Goal: Task Accomplishment & Management: Use online tool/utility

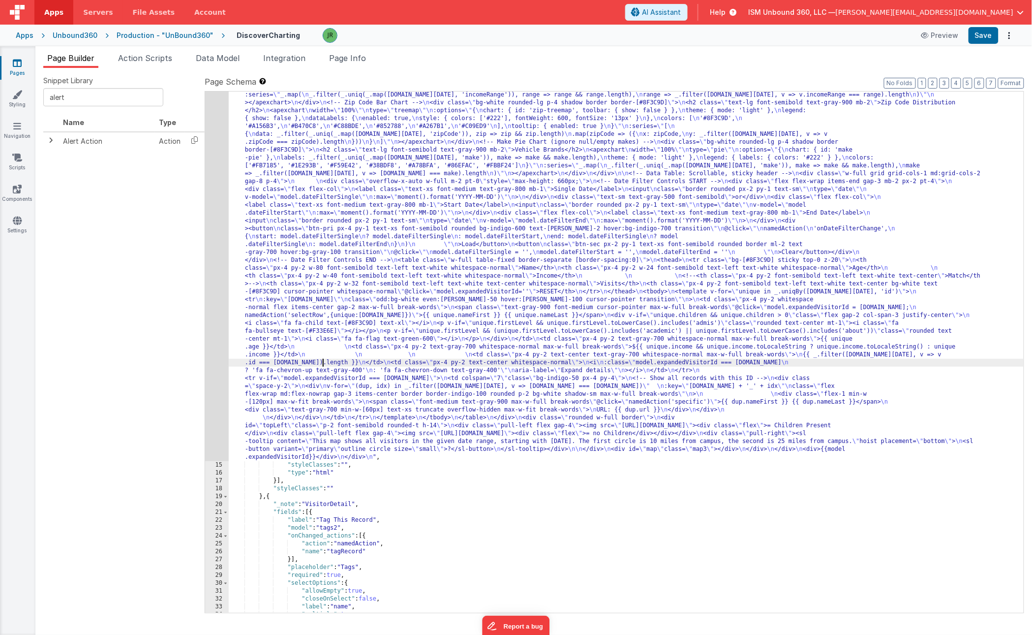
scroll to position [189, 0]
click at [219, 208] on div "14" at bounding box center [217, 244] width 24 height 433
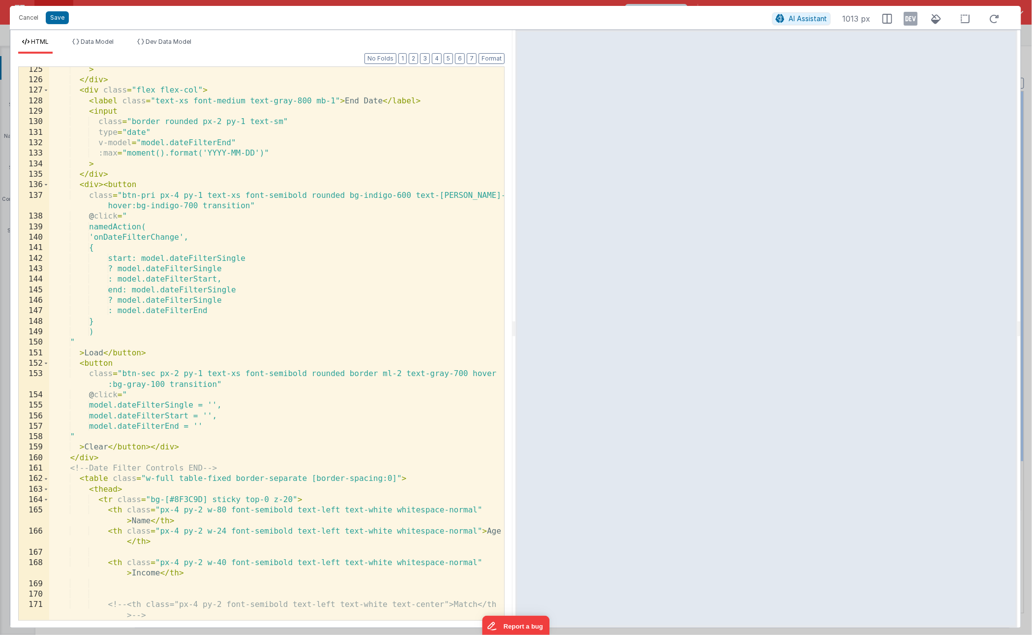
scroll to position [1288, 0]
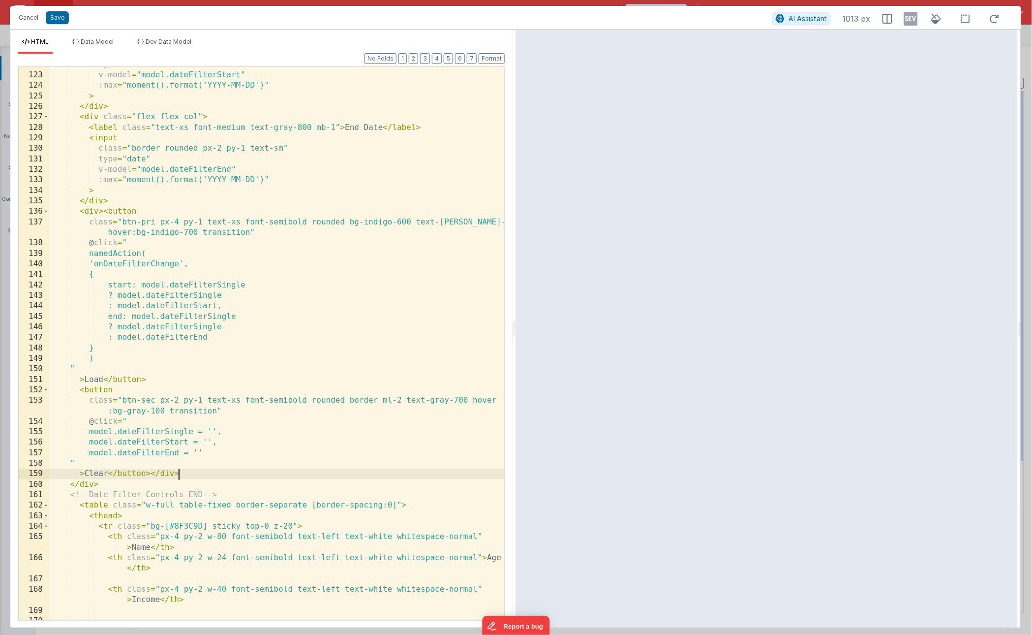
click at [191, 478] on div "type = "date" v-model = "model.dateFilterStart" :max = "moment().format('YYYY-M…" at bounding box center [276, 347] width 455 height 574
click at [60, 26] on div "Cancel Save AI Assistant 1013 px" at bounding box center [516, 18] width 1012 height 24
click at [60, 22] on button "Save" at bounding box center [57, 17] width 23 height 13
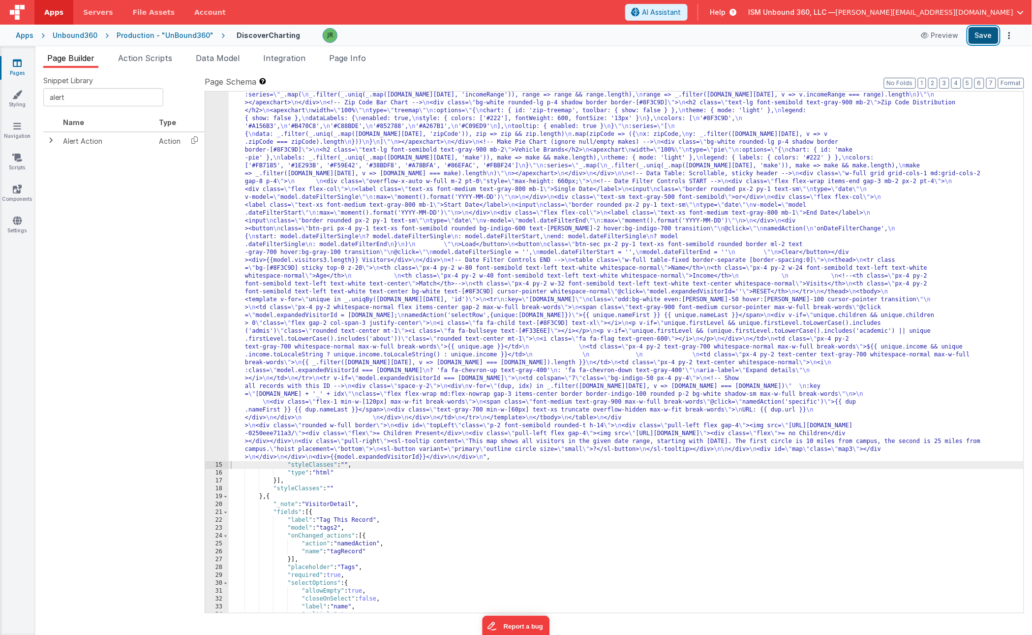
click at [985, 33] on button "Save" at bounding box center [984, 35] width 30 height 17
click at [273, 149] on div ""html" : "<!-- \n All text wraps in both main and expanded table rows. \n --> \…" at bounding box center [626, 509] width 795 height 962
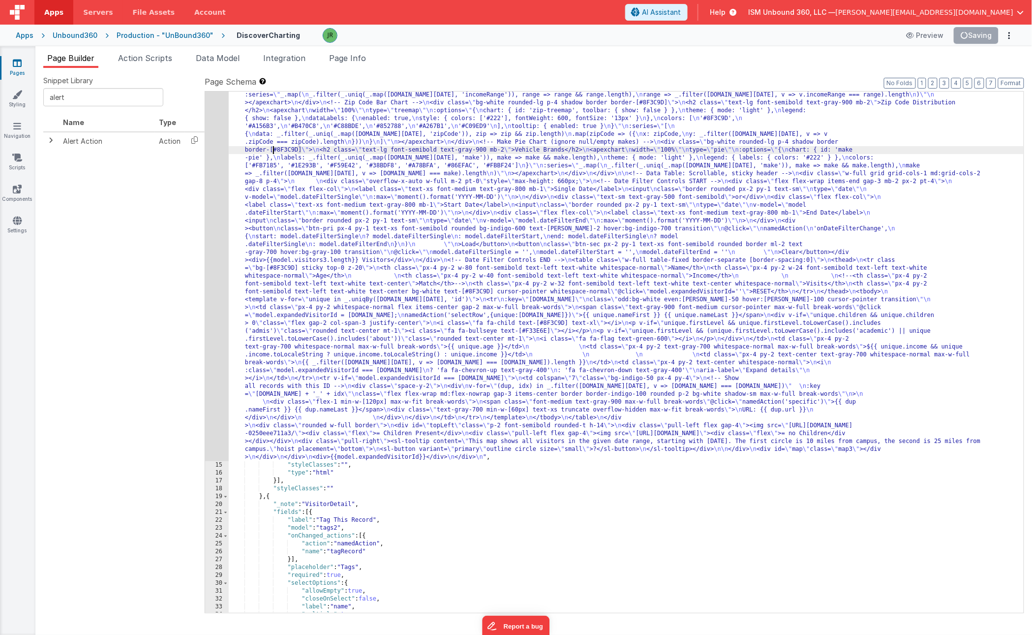
click at [218, 139] on div "14" at bounding box center [217, 244] width 24 height 433
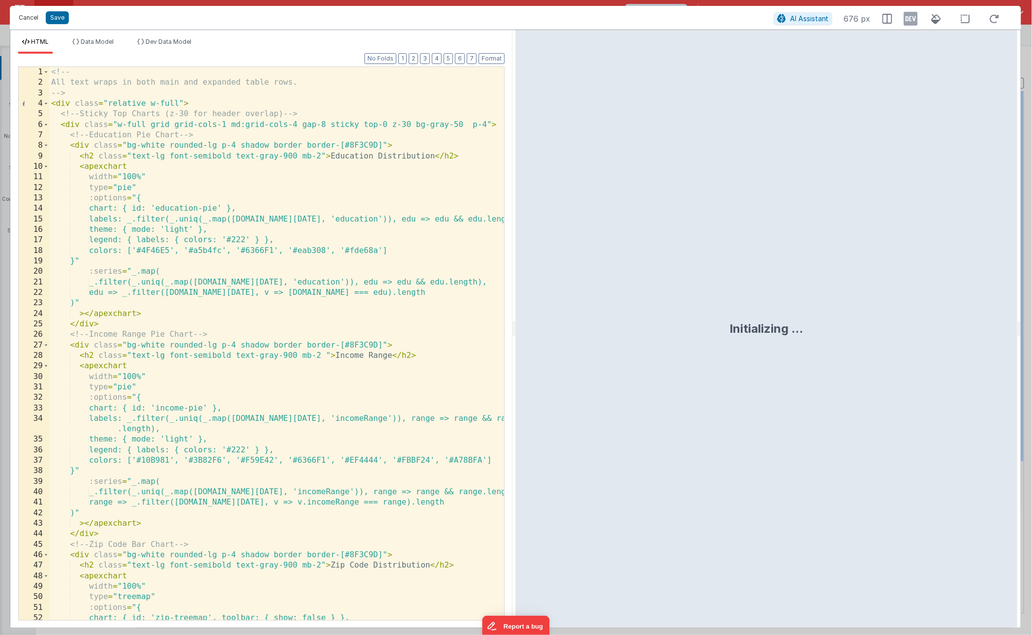
click at [31, 14] on button "Cancel" at bounding box center [29, 18] width 30 height 14
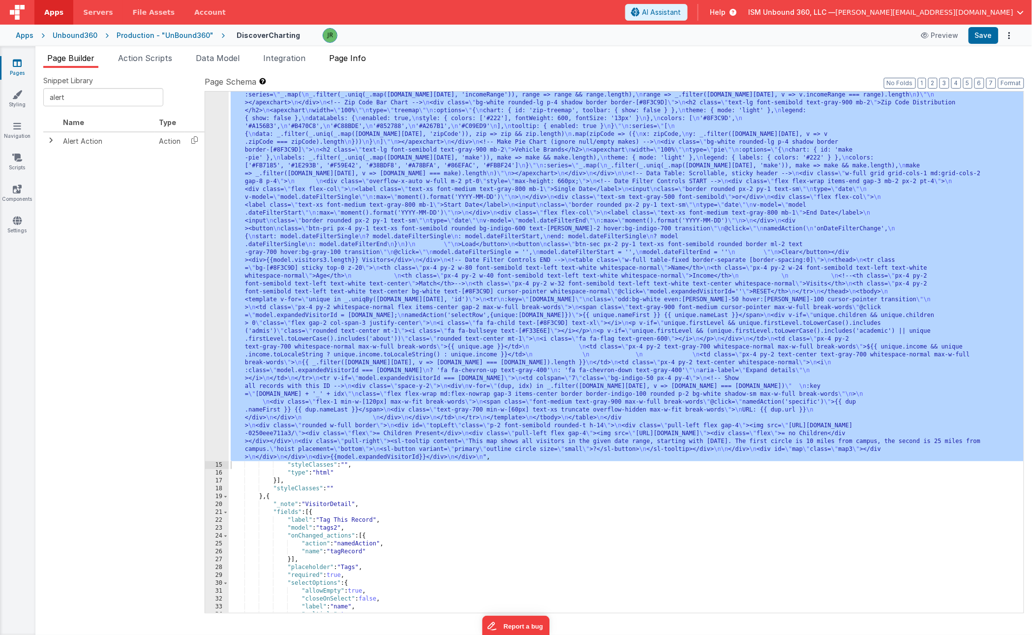
click at [352, 57] on span "Page Info" at bounding box center [347, 58] width 37 height 10
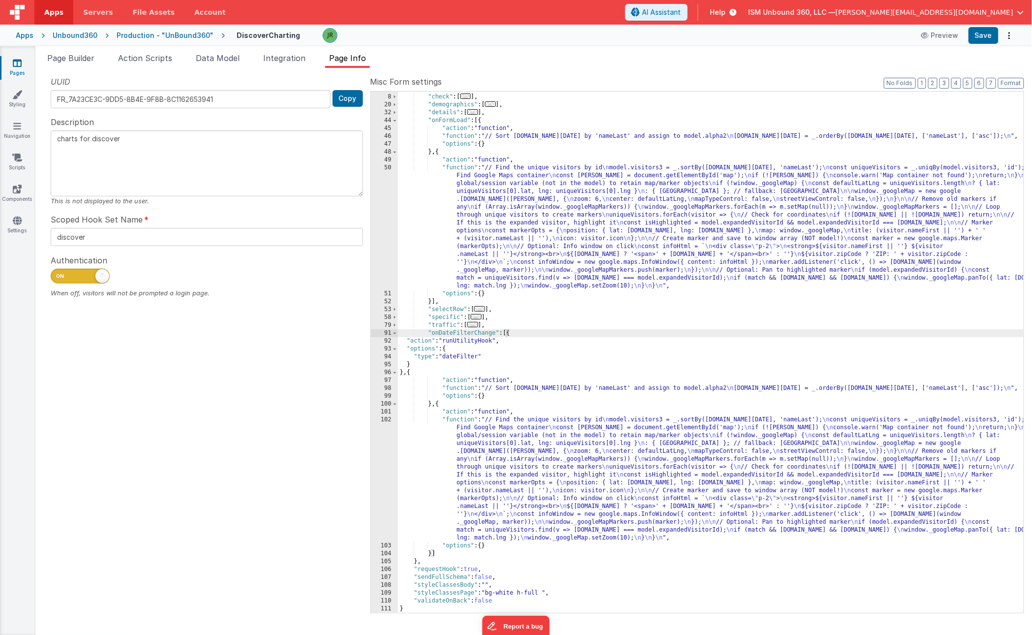
click at [461, 203] on div ""namedActions" : { "check" : [ ... ] , "demographics" : [ ... ] , "details" : […" at bounding box center [711, 353] width 626 height 537
click at [381, 206] on div "50" at bounding box center [384, 227] width 27 height 126
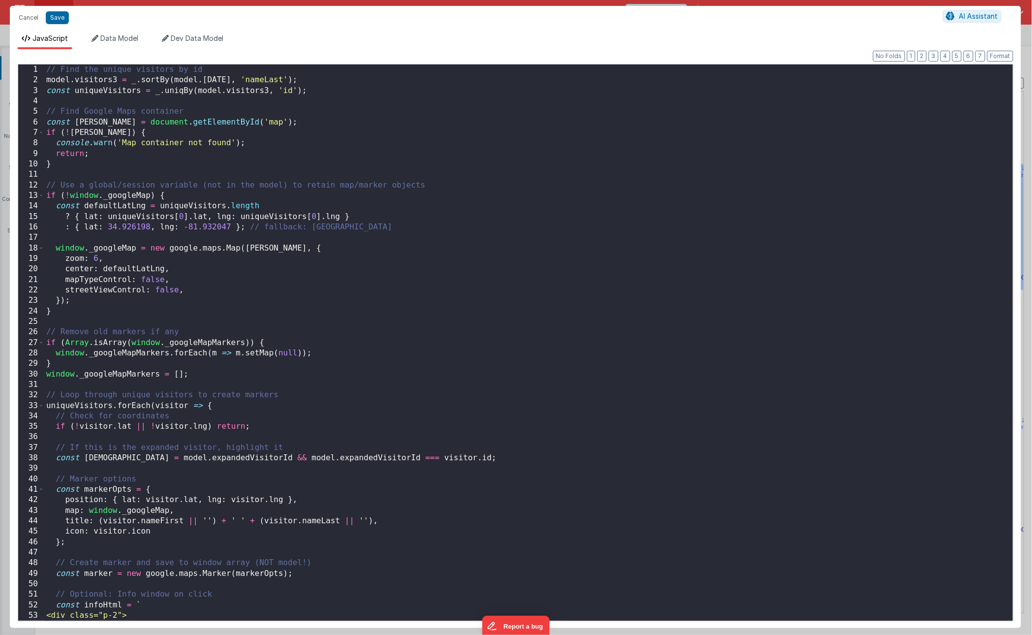
scroll to position [0, 0]
click at [62, 99] on div "// Find the unique visitors by id model . visitors3 = _ . sortBy ( model . toda…" at bounding box center [528, 352] width 969 height 577
click at [60, 18] on button "Save" at bounding box center [57, 17] width 23 height 13
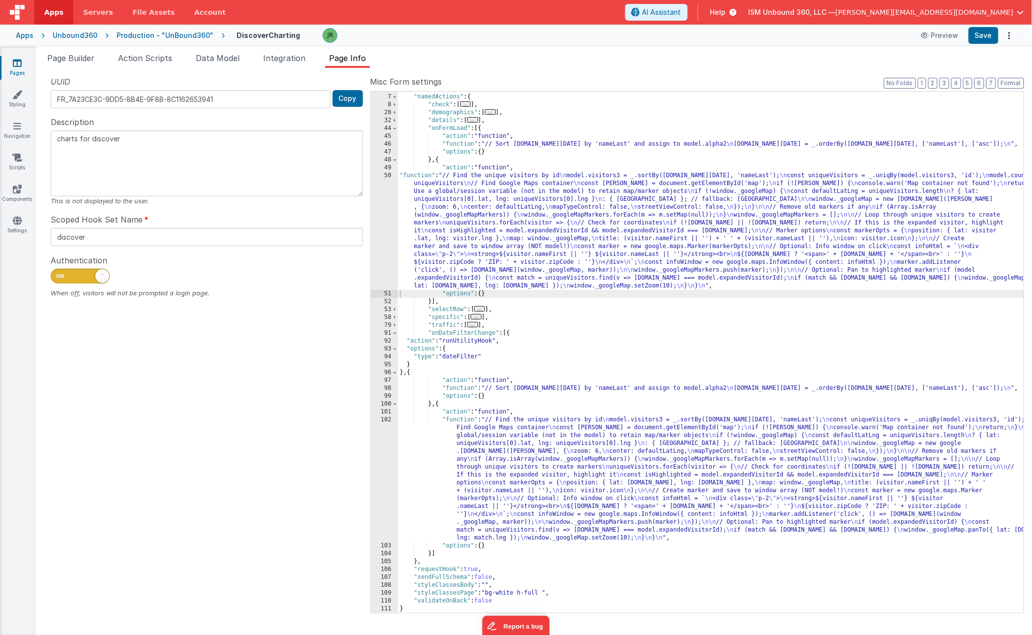
scroll to position [46, 0]
click at [222, 62] on span "Data Model" at bounding box center [218, 58] width 44 height 10
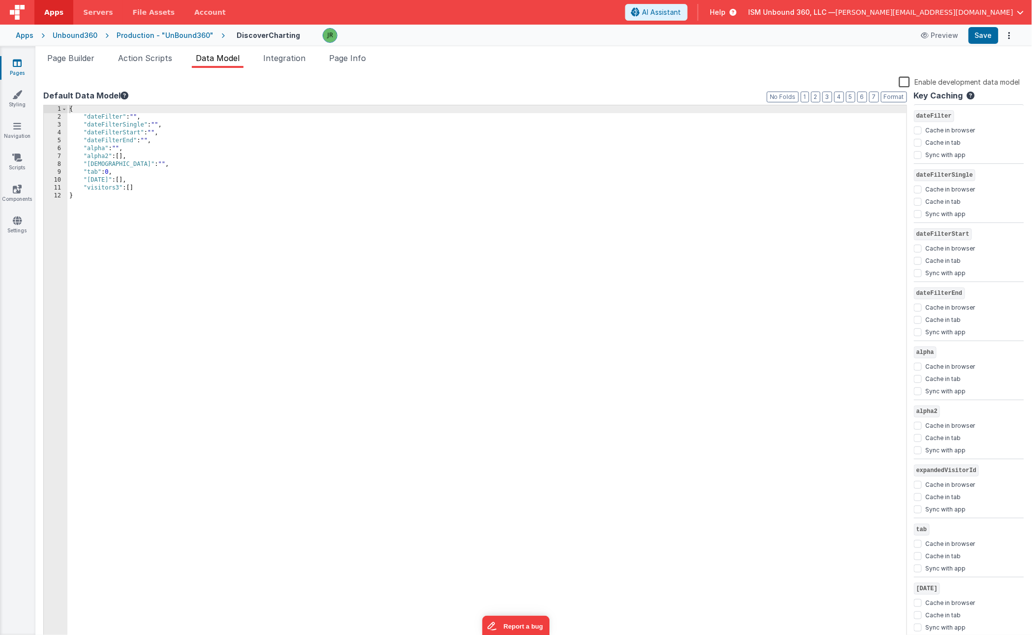
click at [93, 112] on div "{ "dateFilter" : "" , "dateFilterSingle" : "" , "dateFilterStart" : "" , "dateF…" at bounding box center [487, 382] width 840 height 554
click at [74, 60] on span "Page Builder" at bounding box center [70, 58] width 47 height 10
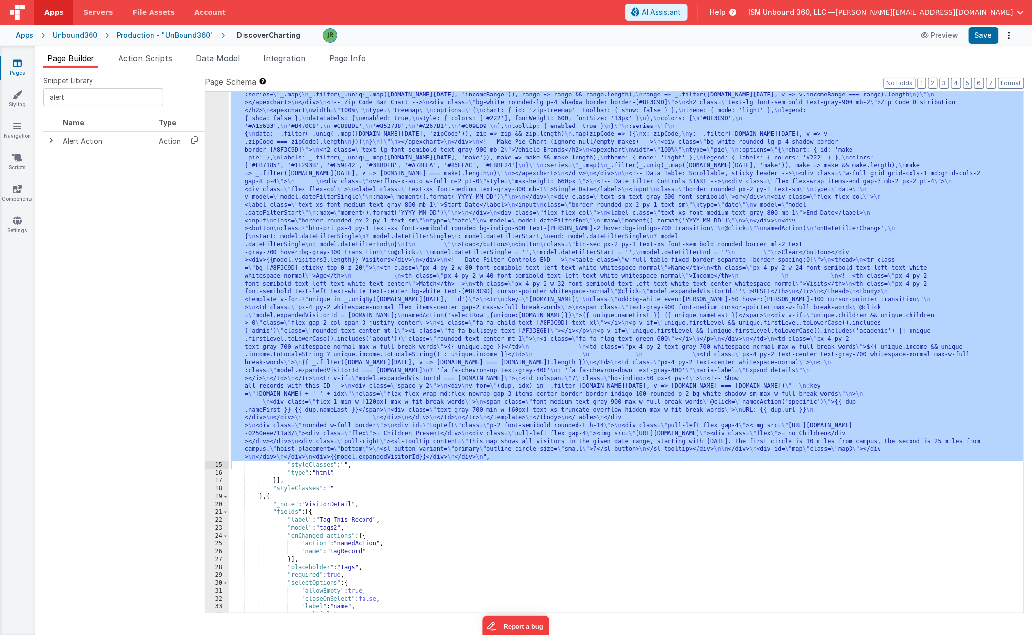
click at [289, 183] on div ""html" : "<!-- \n All text wraps in both main and expanded table rows. \n --> \…" at bounding box center [626, 509] width 795 height 962
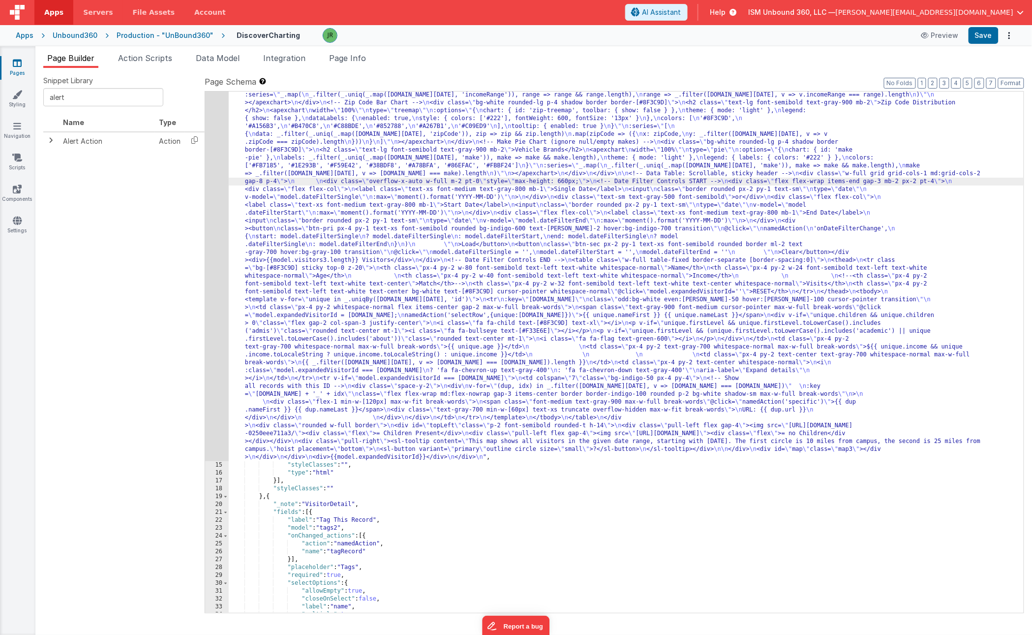
click at [217, 195] on div "14" at bounding box center [217, 244] width 24 height 433
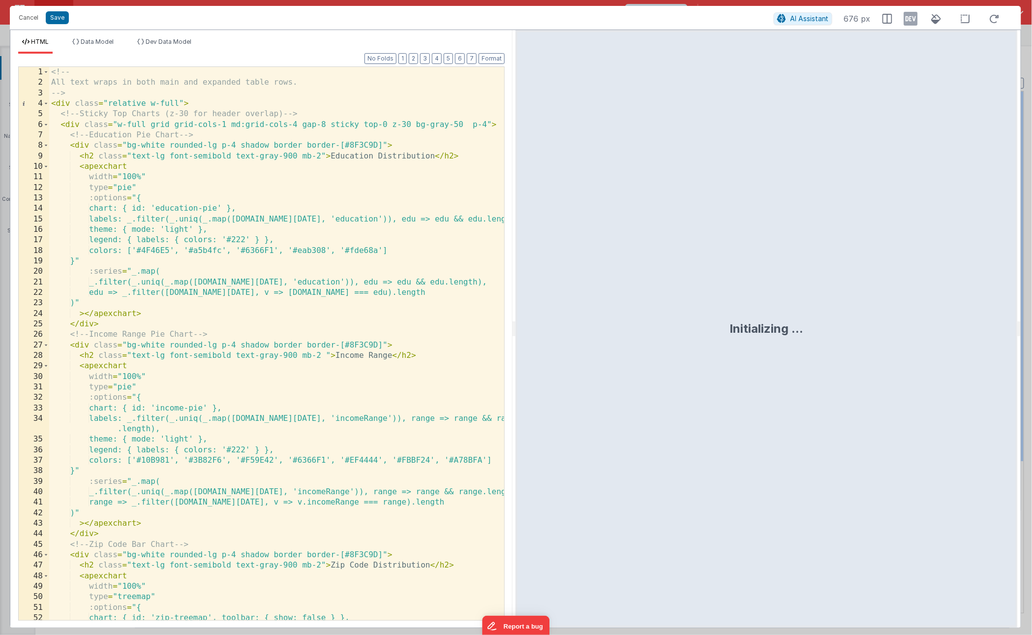
click at [234, 346] on div "<!-- All text wraps in both main and expanded table rows. --> < div class = "re…" at bounding box center [276, 354] width 455 height 574
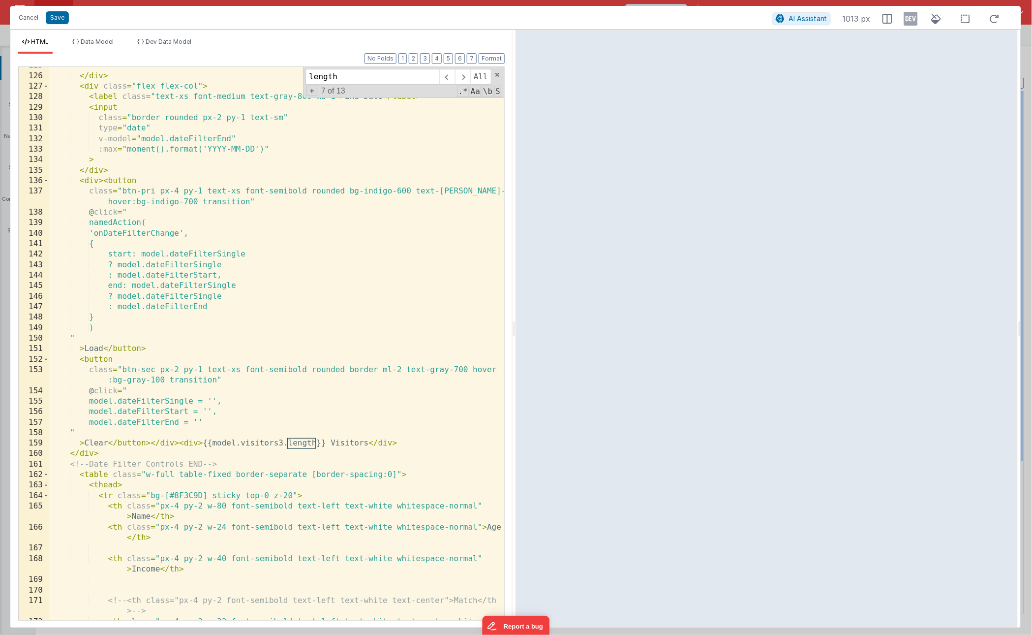
scroll to position [1322, 0]
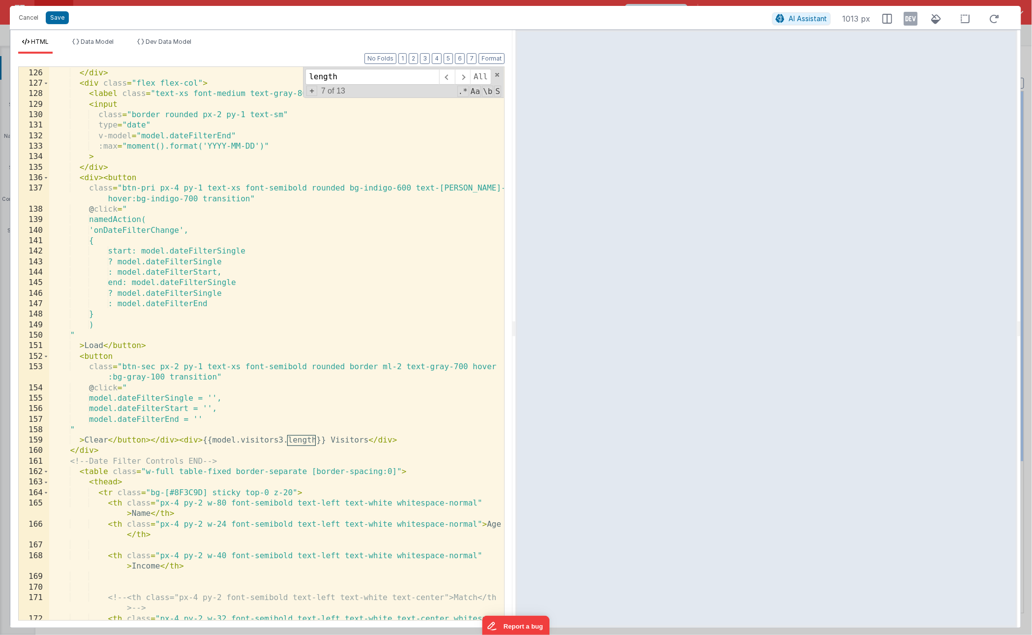
type input "length"
drag, startPoint x: 282, startPoint y: 440, endPoint x: 243, endPoint y: 440, distance: 39.4
click at [243, 440] on div "> </ div > < div class = "flex flex-col" > < label class = "text-xs font-medium…" at bounding box center [276, 349] width 455 height 584
click at [60, 22] on button "Save" at bounding box center [57, 17] width 23 height 13
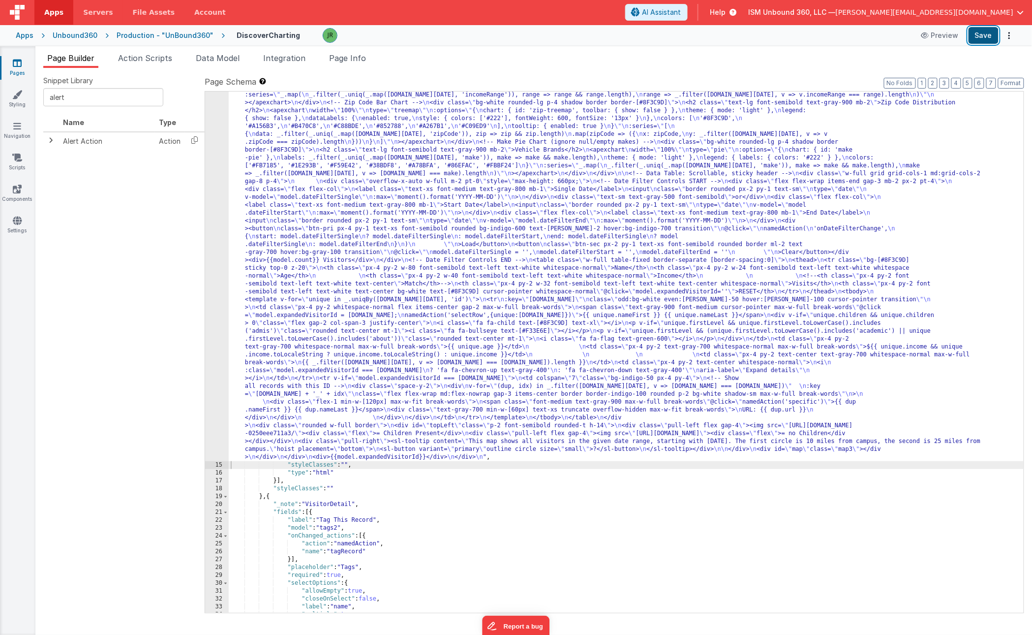
click at [993, 34] on button "Save" at bounding box center [984, 35] width 30 height 17
click at [352, 263] on div ""html" : "<!-- \n All text wraps in both main and expanded table rows. \n --> \…" at bounding box center [626, 509] width 795 height 962
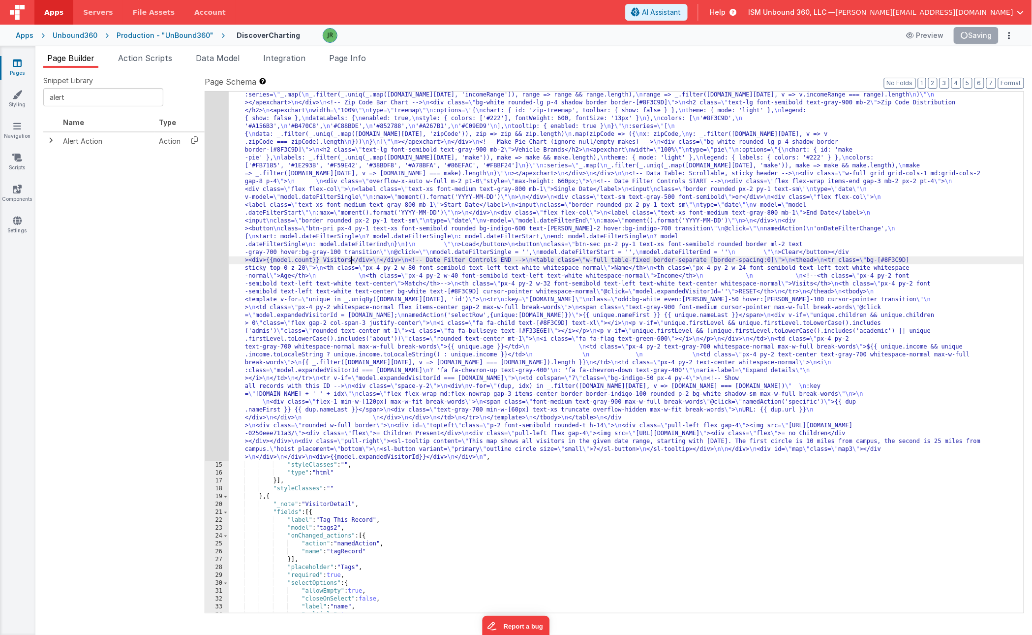
click at [217, 193] on div "14" at bounding box center [217, 244] width 24 height 433
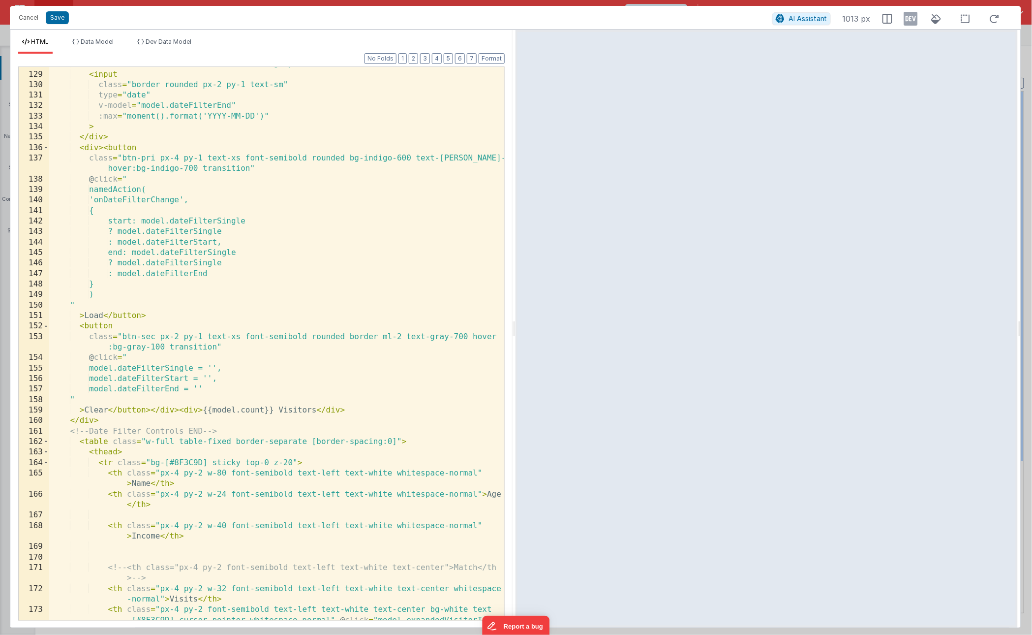
scroll to position [1350, 0]
click at [250, 169] on div "< label class = "text-xs font-medium text-gray-800 mb-1" > End Date </ label > …" at bounding box center [276, 358] width 455 height 594
click at [218, 349] on div "< label class = "text-xs font-medium text-gray-800 mb-1" > End Date </ label > …" at bounding box center [276, 358] width 455 height 594
click at [102, 42] on span "Data Model" at bounding box center [97, 41] width 33 height 7
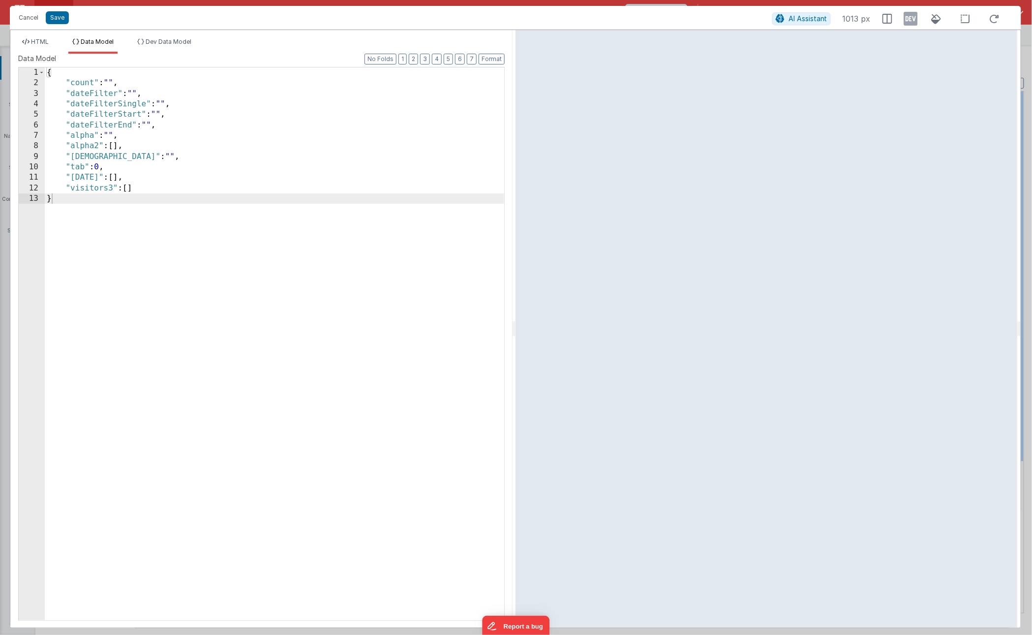
click at [71, 75] on div "{ "count" : "" , "dateFilter" : "" , "dateFilterSingle" : "" , "dateFilterStart…" at bounding box center [275, 353] width 460 height 573
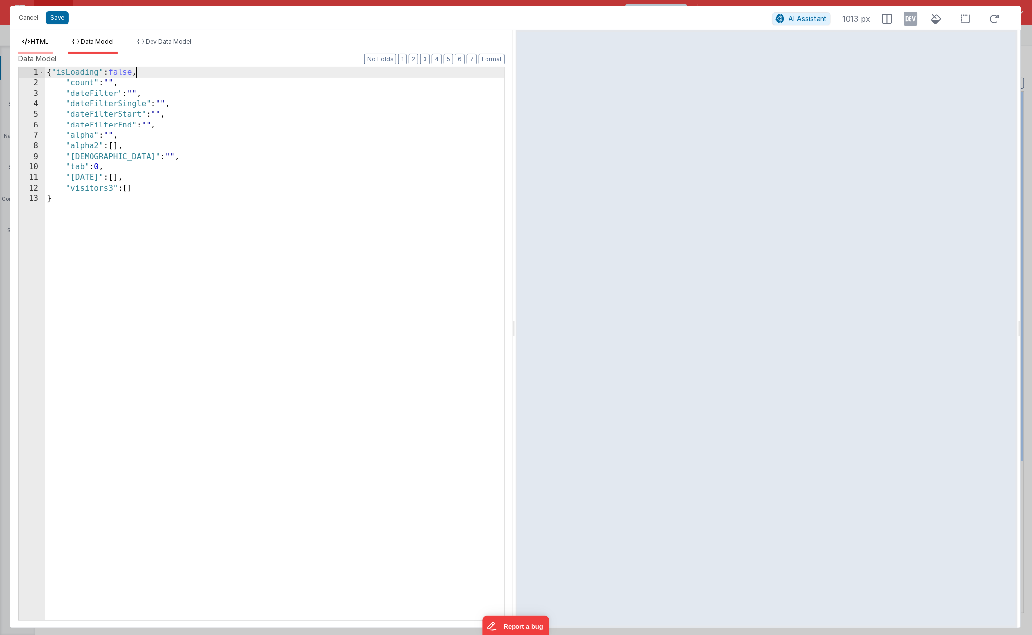
click at [34, 40] on span "HTML" at bounding box center [40, 41] width 18 height 7
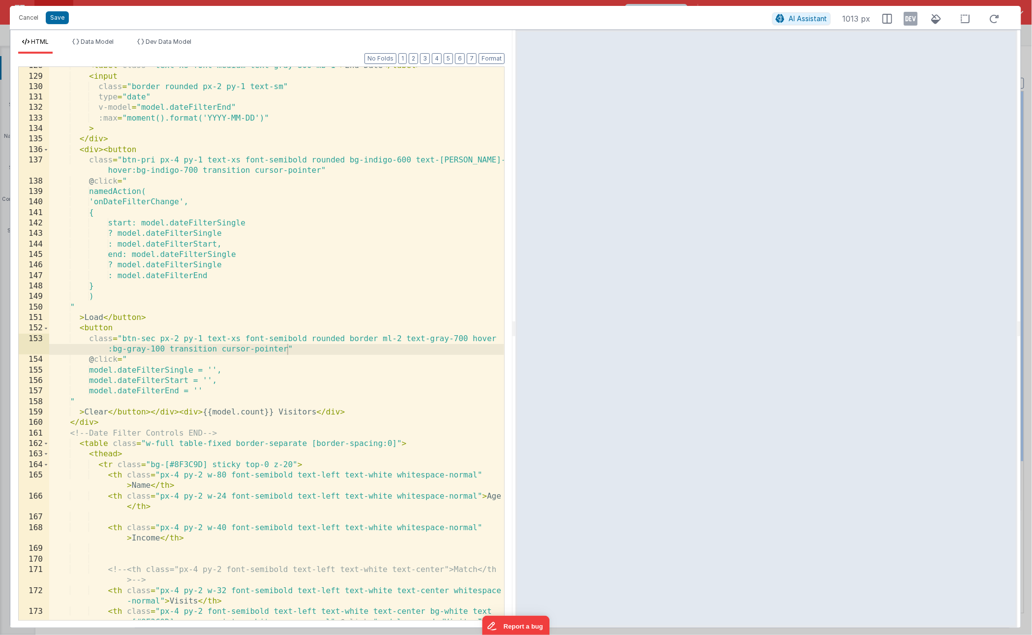
click at [320, 172] on div "< label class = "text-xs font-medium text-gray-800 mb-1" > End Date </ label > …" at bounding box center [276, 358] width 455 height 594
click at [62, 19] on button "Save" at bounding box center [57, 17] width 23 height 13
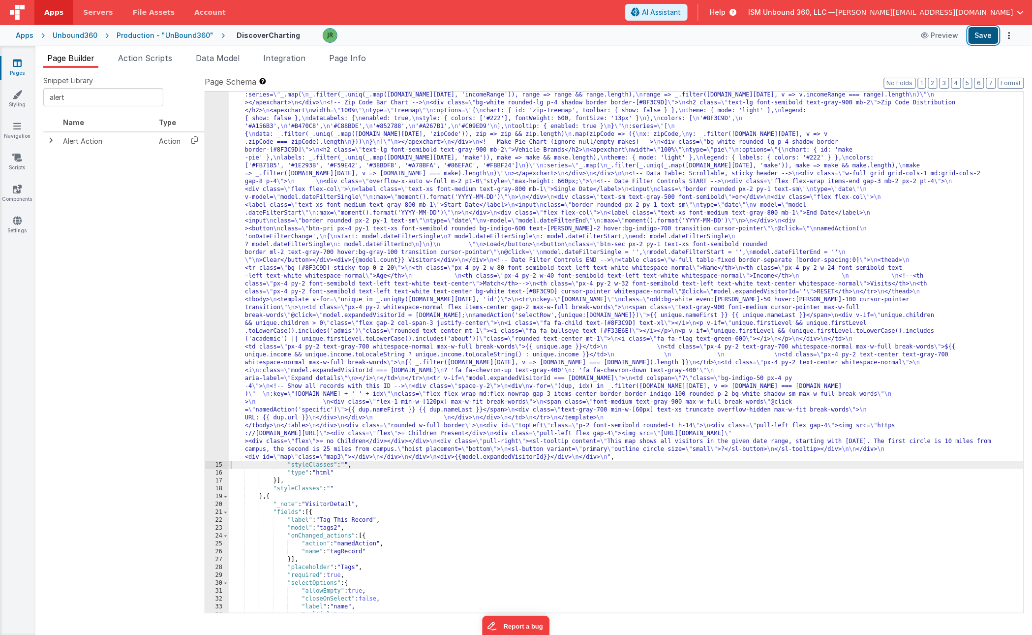
click at [982, 35] on button "Save" at bounding box center [984, 35] width 30 height 17
click at [295, 251] on div ""html" : "<!-- \n All text wraps in both main and expanded table rows. \n --> \…" at bounding box center [626, 509] width 795 height 962
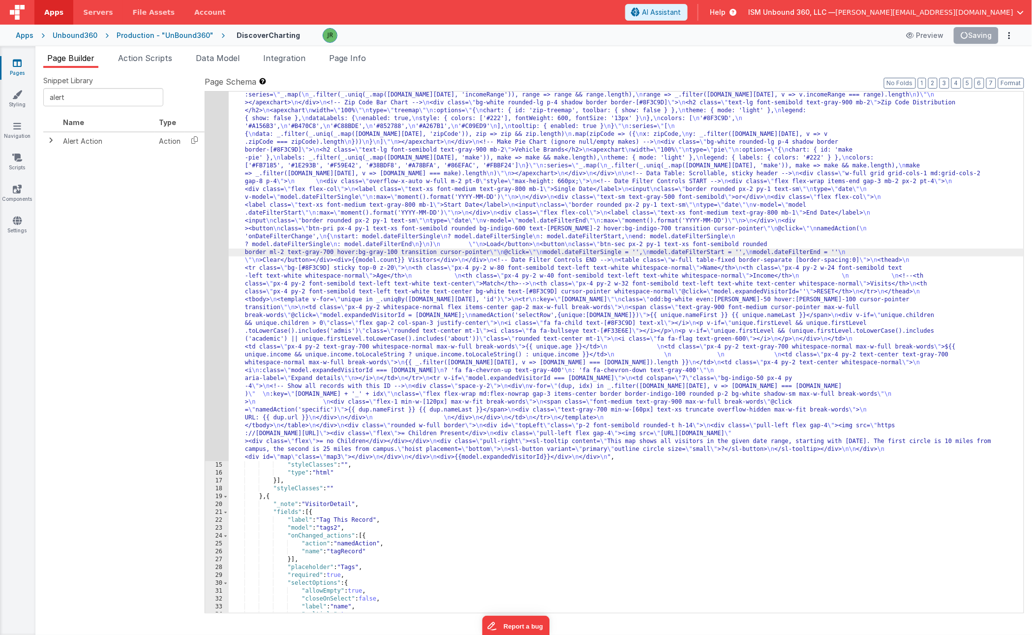
click at [217, 328] on div "14" at bounding box center [217, 244] width 24 height 433
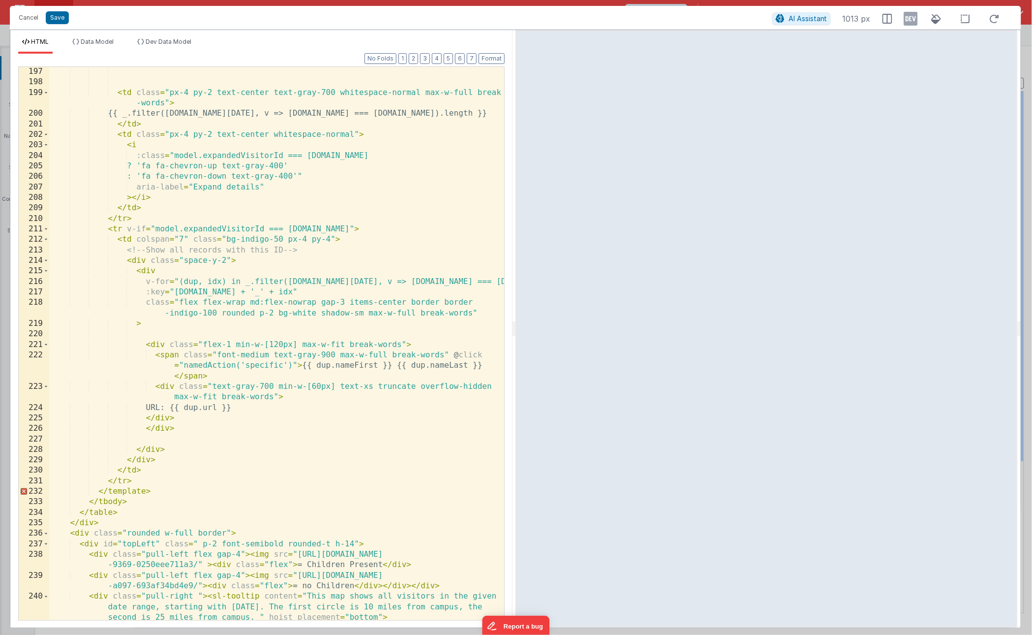
scroll to position [2289, 0]
drag, startPoint x: 454, startPoint y: 354, endPoint x: 296, endPoint y: 364, distance: 158.3
click at [296, 364] on div "< td class = "px-4 py-2 text-center text-gray-700 whitespace-normal max-w-full …" at bounding box center [276, 353] width 455 height 574
click at [336, 229] on div "< td class = "px-4 py-2 text-center text-gray-700 whitespace-normal max-w-full …" at bounding box center [276, 353] width 455 height 574
click at [59, 17] on button "Save" at bounding box center [57, 17] width 23 height 13
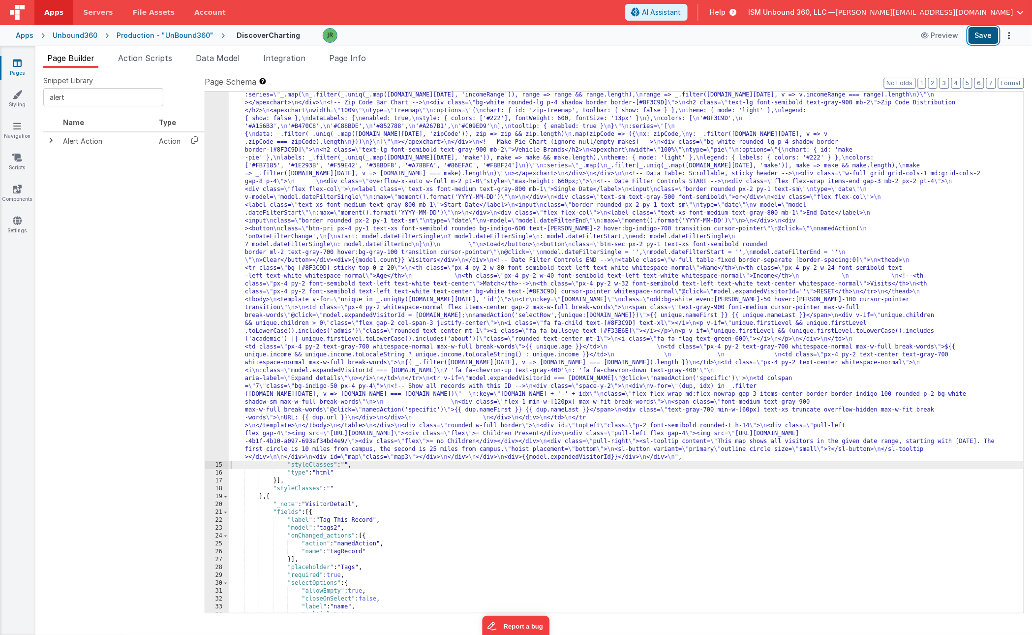
click at [984, 32] on button "Save" at bounding box center [984, 35] width 30 height 17
click at [261, 409] on div ""html" : "<!-- \n All text wraps in both main and expanded table rows. \n --> \…" at bounding box center [626, 509] width 795 height 962
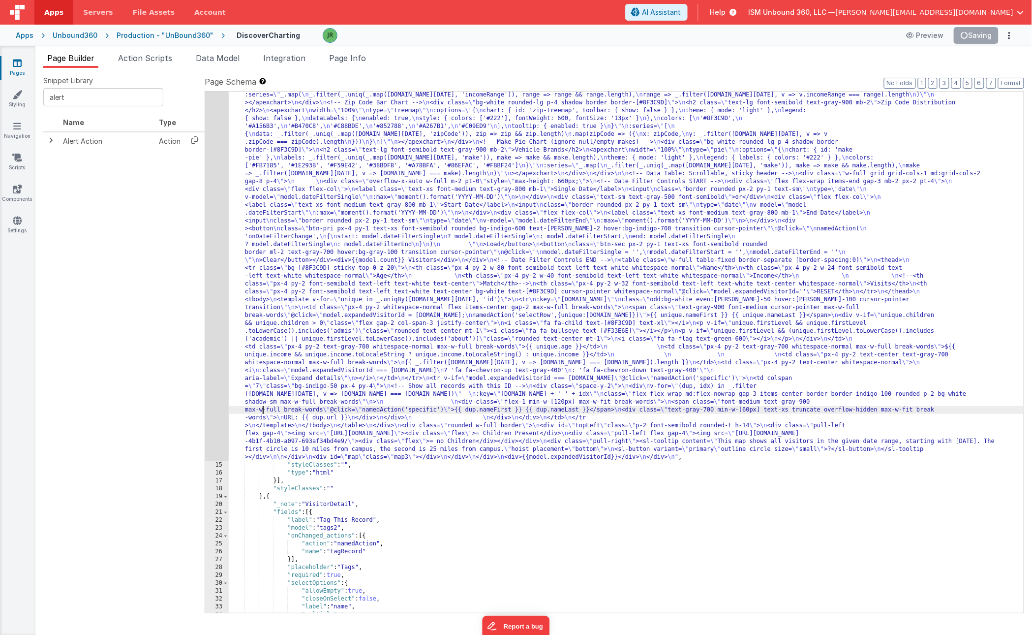
click at [212, 358] on div "14" at bounding box center [217, 244] width 24 height 433
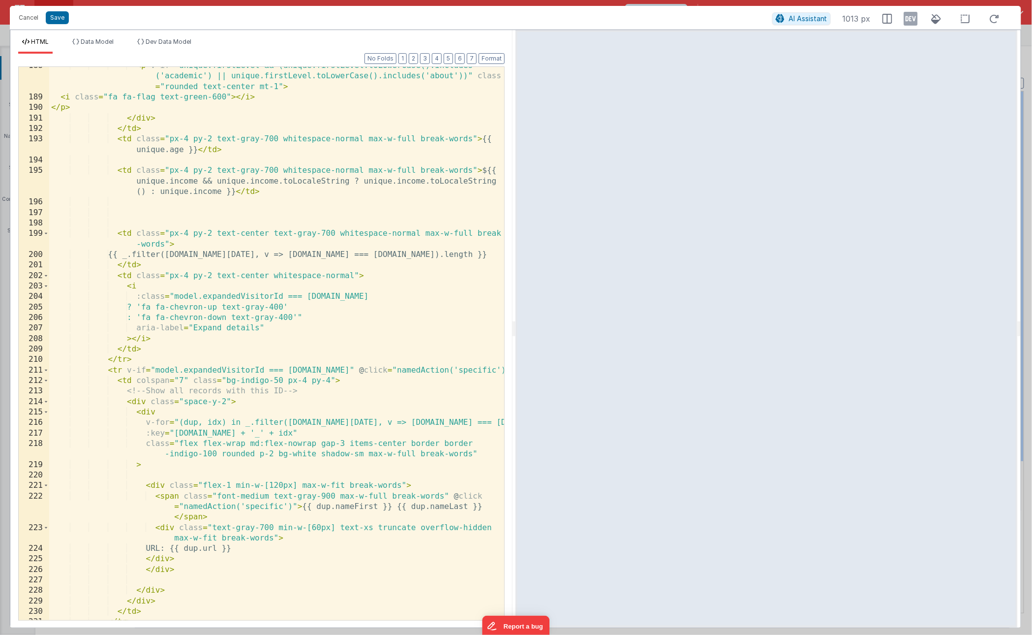
scroll to position [2147, 0]
click at [489, 371] on div "< p v-if = "unique.firstLevel && (unique.firstLevel.toLowerCase().includes ('ac…" at bounding box center [276, 359] width 455 height 594
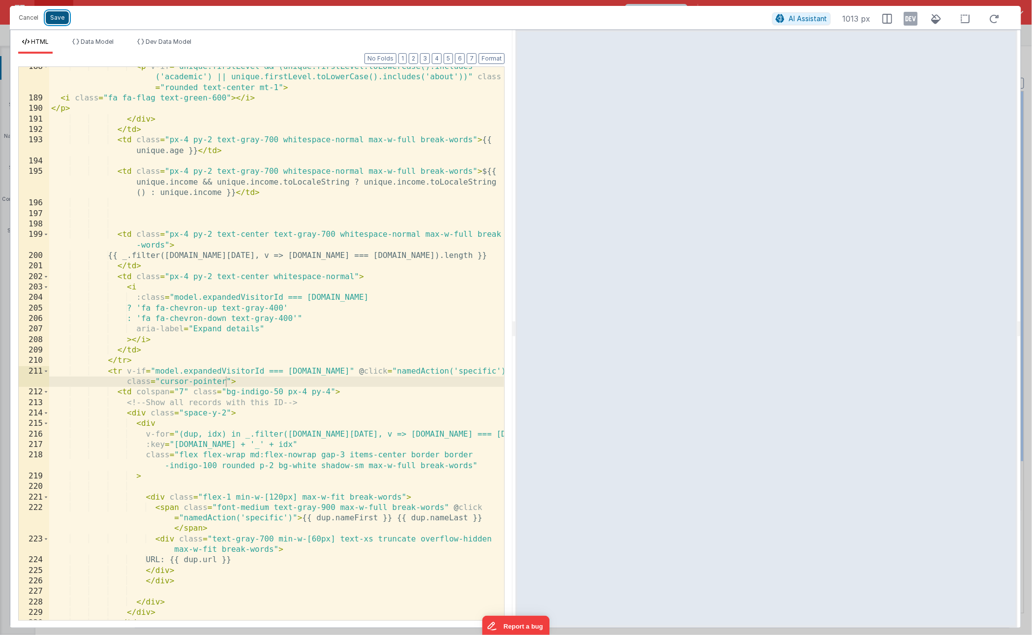
click at [55, 19] on button "Save" at bounding box center [57, 17] width 23 height 13
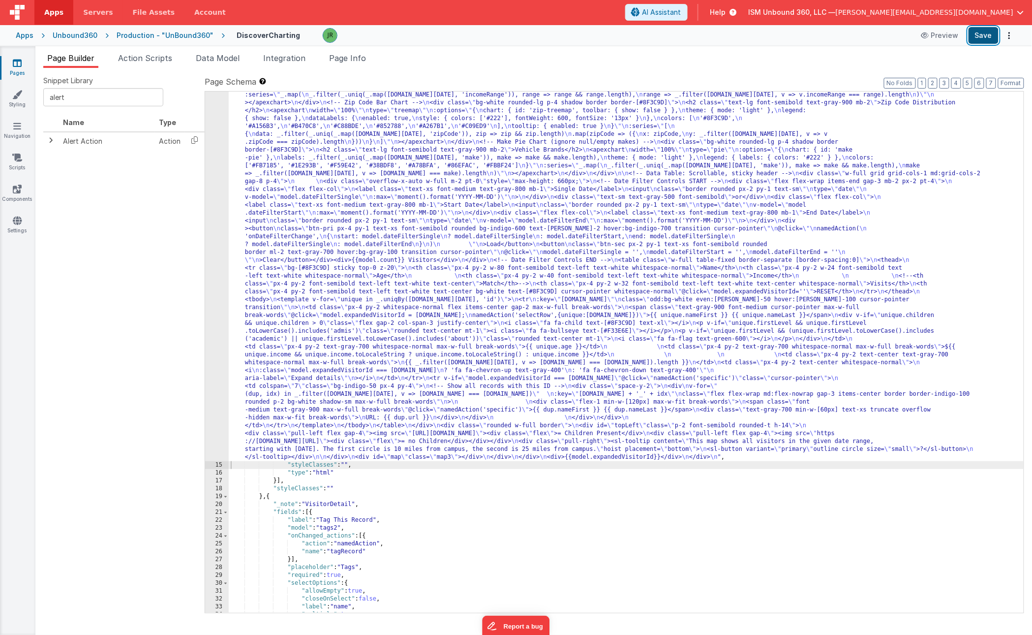
click at [989, 33] on button "Save" at bounding box center [984, 35] width 30 height 17
click at [287, 349] on div ""html" : "<!-- \n All text wraps in both main and expanded table rows. \n --> \…" at bounding box center [626, 509] width 795 height 962
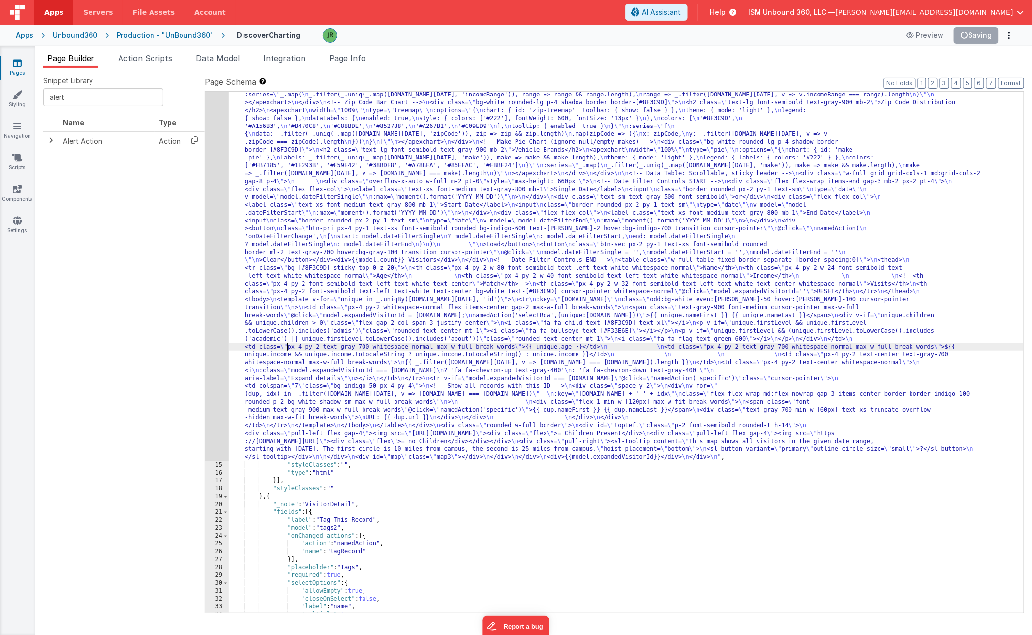
click at [213, 319] on div "14" at bounding box center [217, 244] width 24 height 433
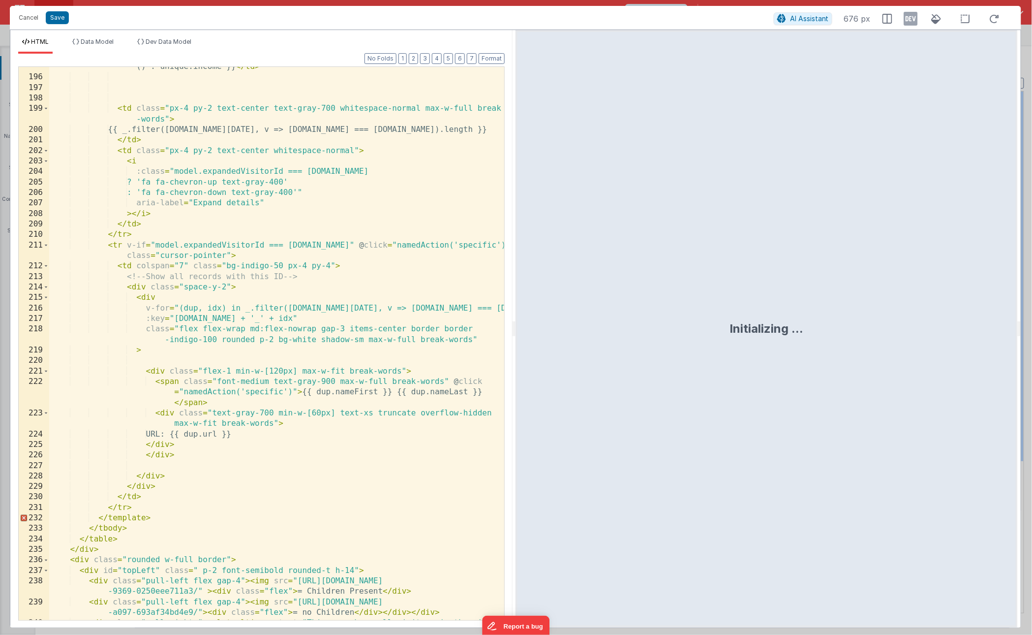
scroll to position [2235, 0]
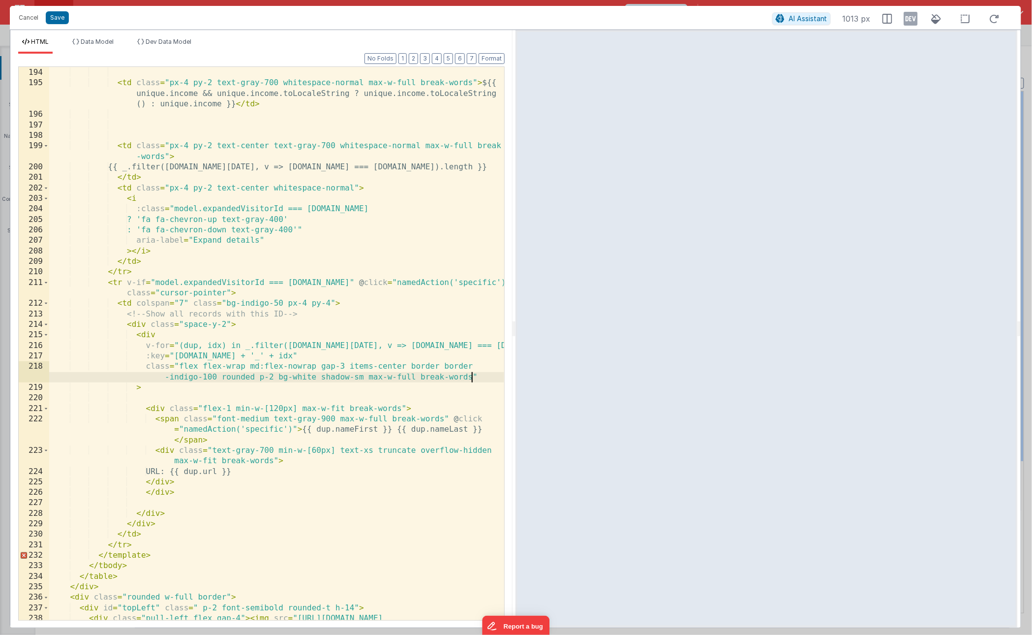
click at [470, 377] on div "< td class = "px-4 py-2 text-gray-700 whitespace-normal max-w-full break-words"…" at bounding box center [276, 343] width 455 height 594
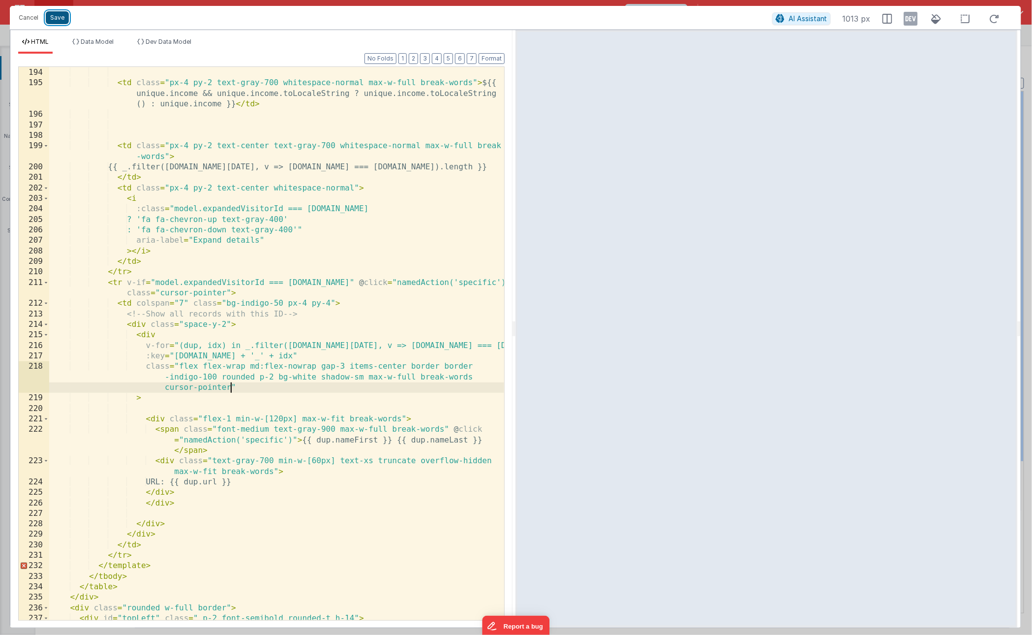
click at [62, 19] on button "Save" at bounding box center [57, 17] width 23 height 13
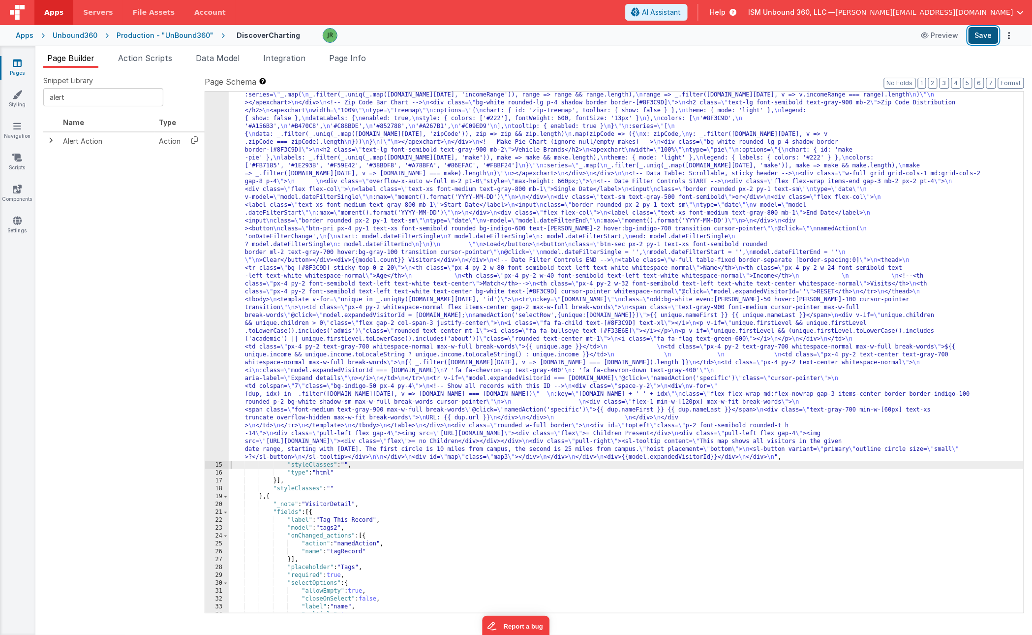
click at [984, 33] on button "Save" at bounding box center [984, 35] width 30 height 17
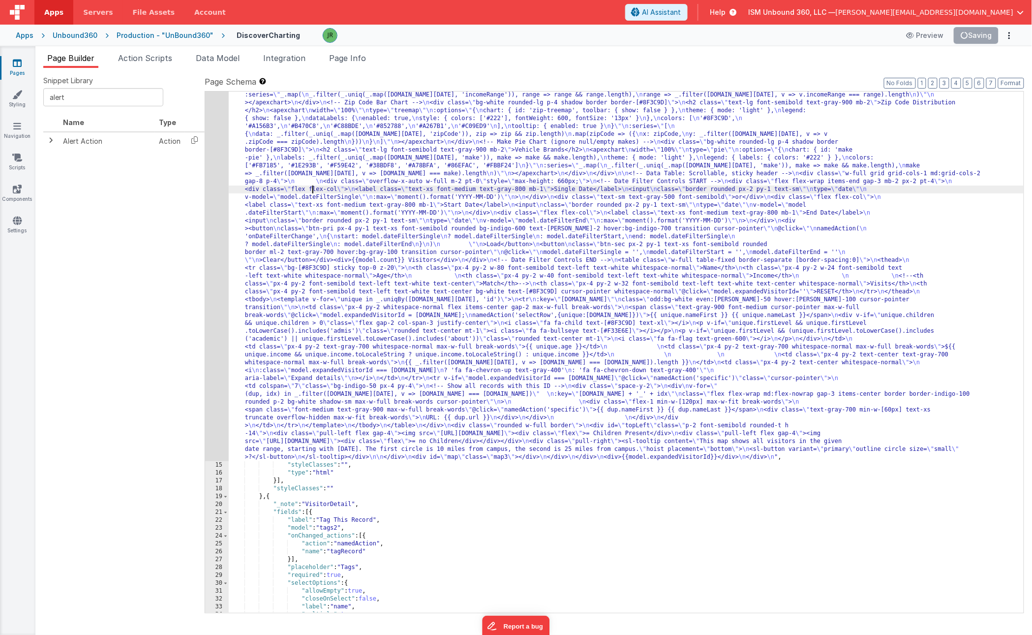
click at [311, 192] on div ""html" : "<!-- \n All text wraps in both main and expanded table rows. \n --> \…" at bounding box center [626, 509] width 795 height 962
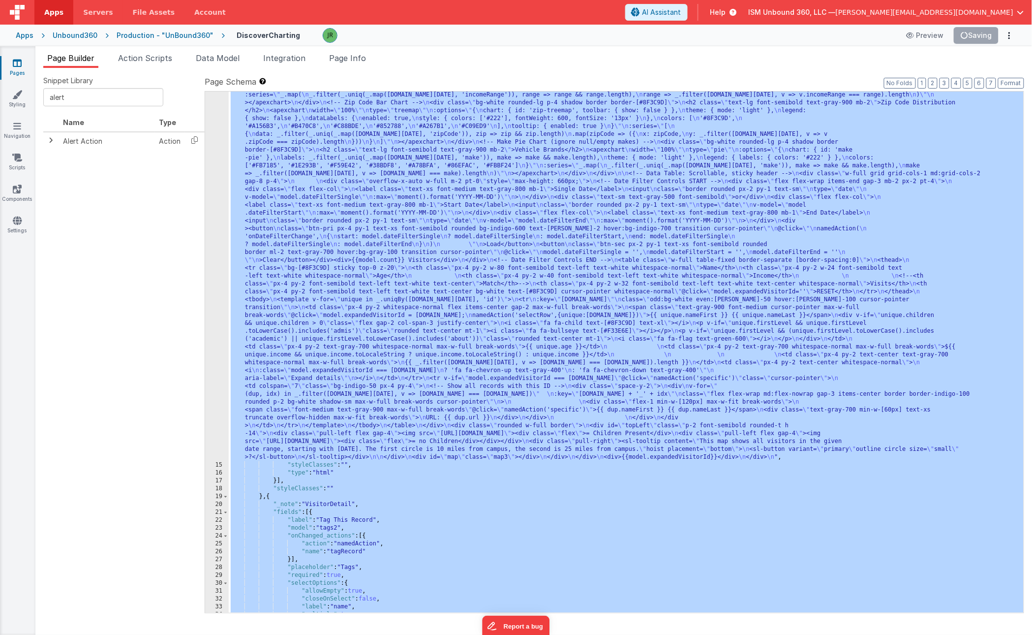
click at [506, 90] on div "Format 7 6 5 4 3 2 1 No Folds 14 15 16 17 18 19 20 21 22 23 24 25 26 27 28 29 3…" at bounding box center [615, 351] width 820 height 522
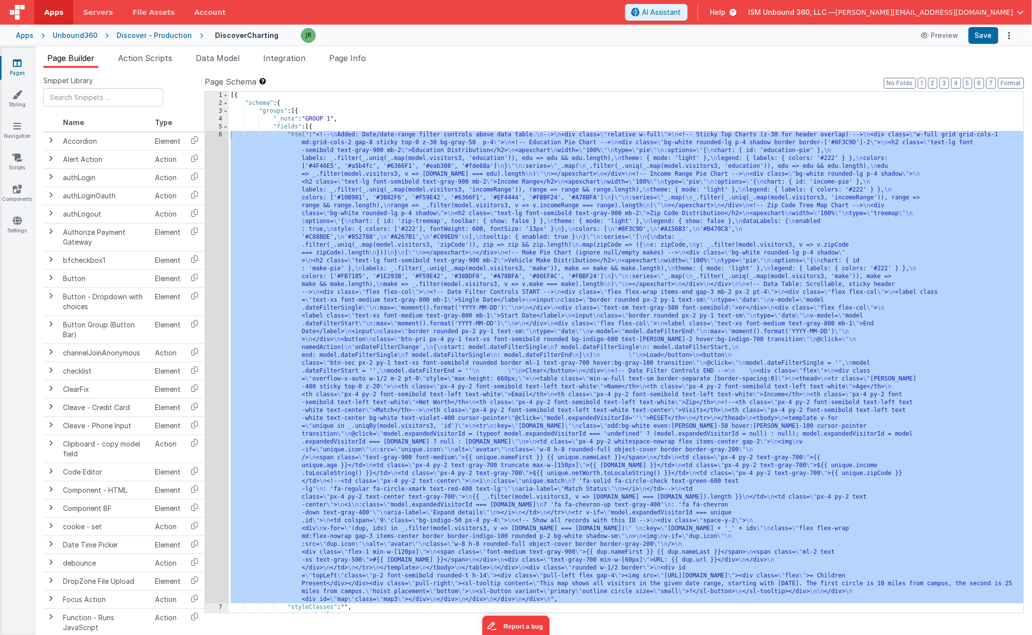
click at [84, 34] on div "Unbound360" at bounding box center [75, 36] width 45 height 10
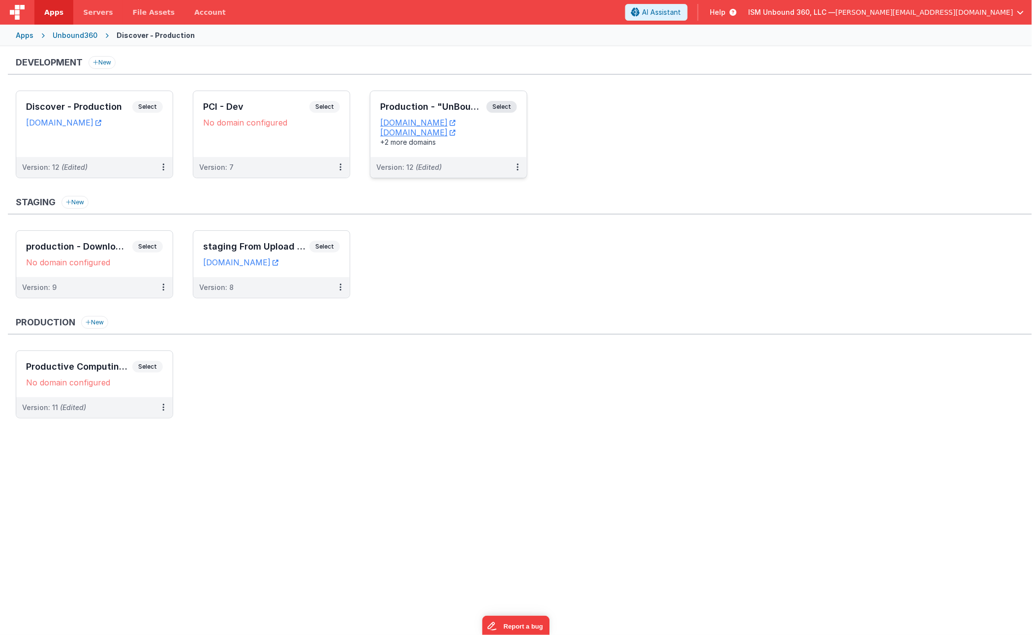
click at [480, 161] on div "Version: 12 (Edited)" at bounding box center [449, 167] width 156 height 21
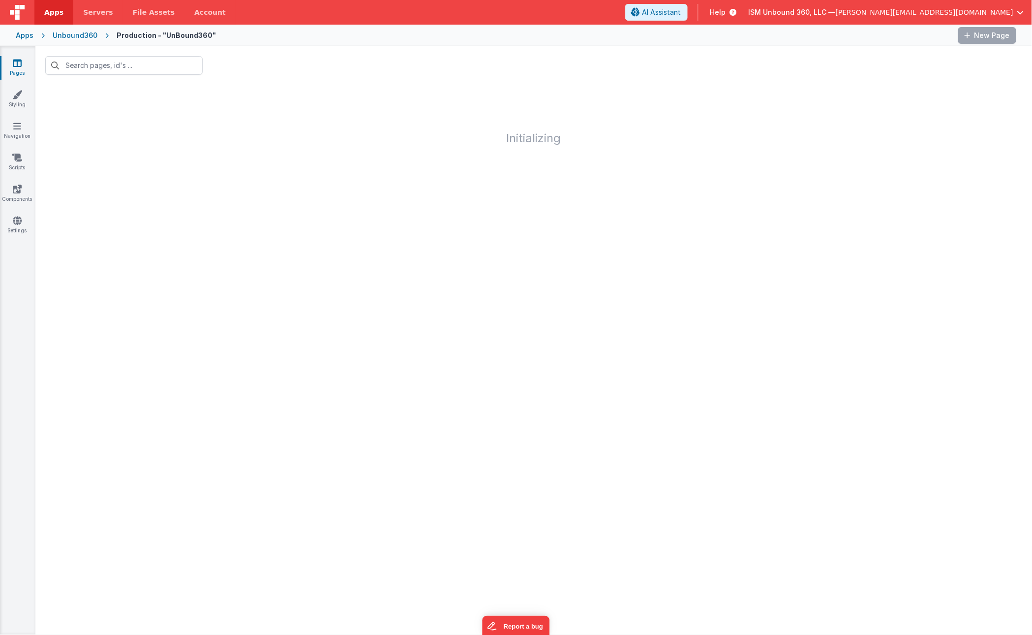
click at [579, 82] on div at bounding box center [533, 65] width 997 height 38
click at [125, 68] on input "text" at bounding box center [123, 65] width 157 height 19
click at [89, 39] on div "Unbound360" at bounding box center [75, 36] width 45 height 10
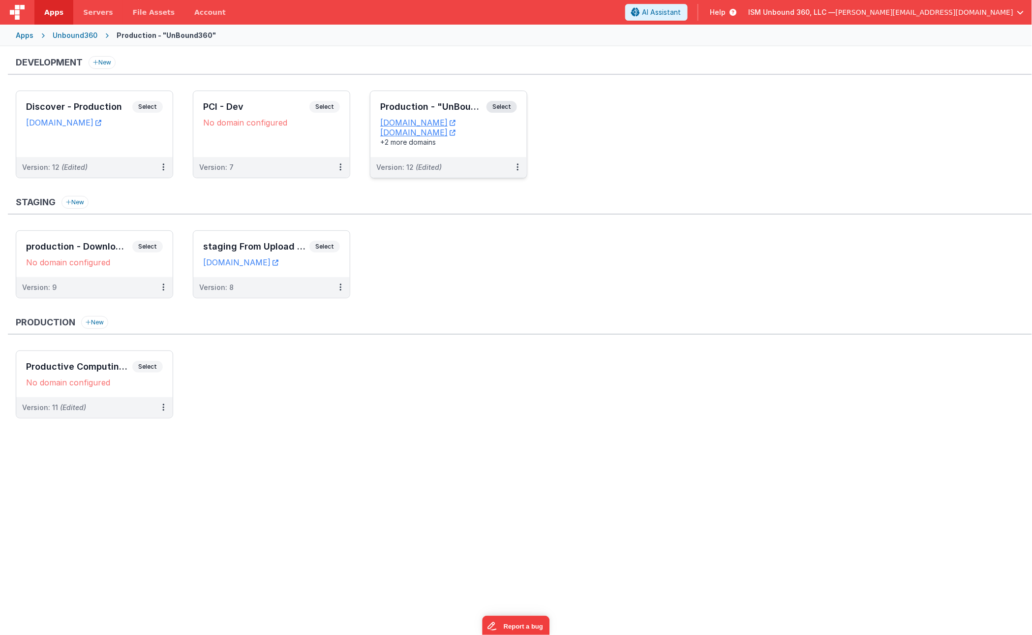
click at [472, 154] on div "Production - "UnBound360" Select URLs ism.unbound360.com omega.unbound360.com +…" at bounding box center [449, 124] width 156 height 66
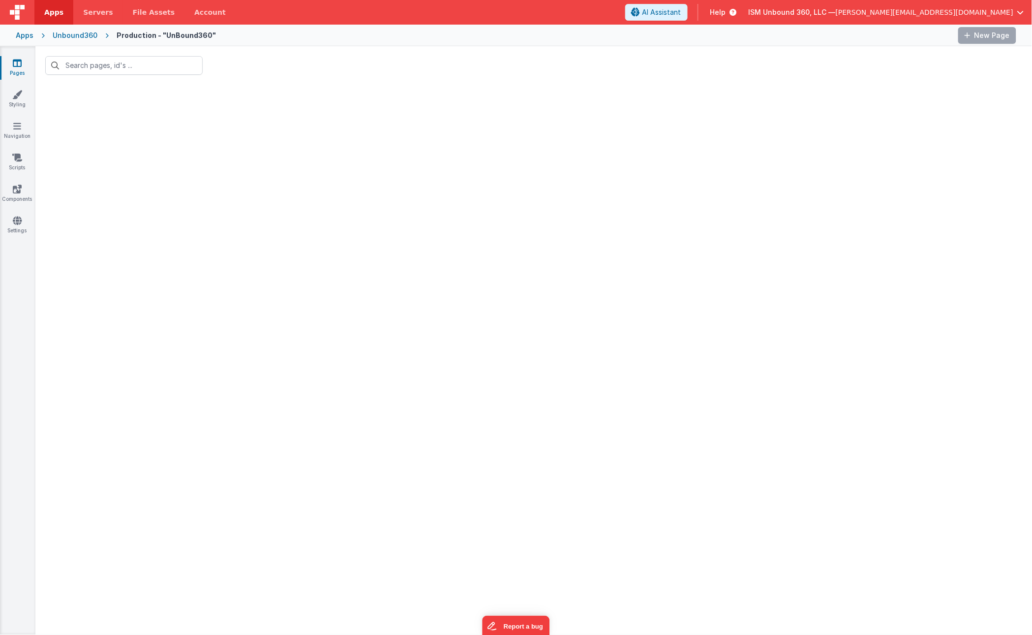
click at [231, 39] on div at bounding box center [587, 35] width 727 height 17
click at [78, 35] on div "Unbound360" at bounding box center [75, 36] width 45 height 10
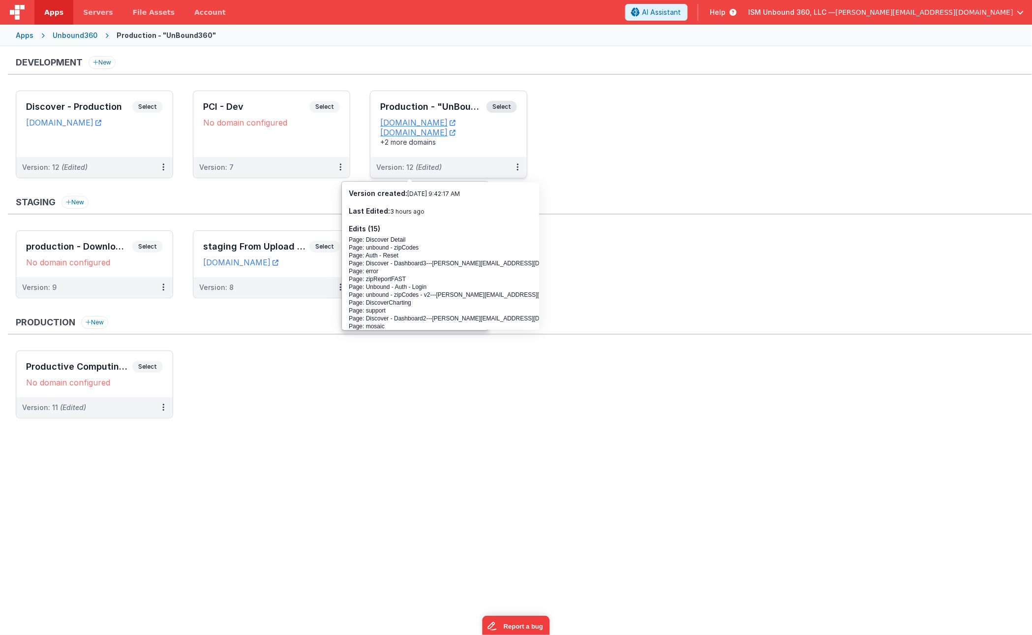
click at [420, 156] on div "Production - "UnBound360" Select URLs ism.unbound360.com omega.unbound360.com +…" at bounding box center [449, 124] width 156 height 66
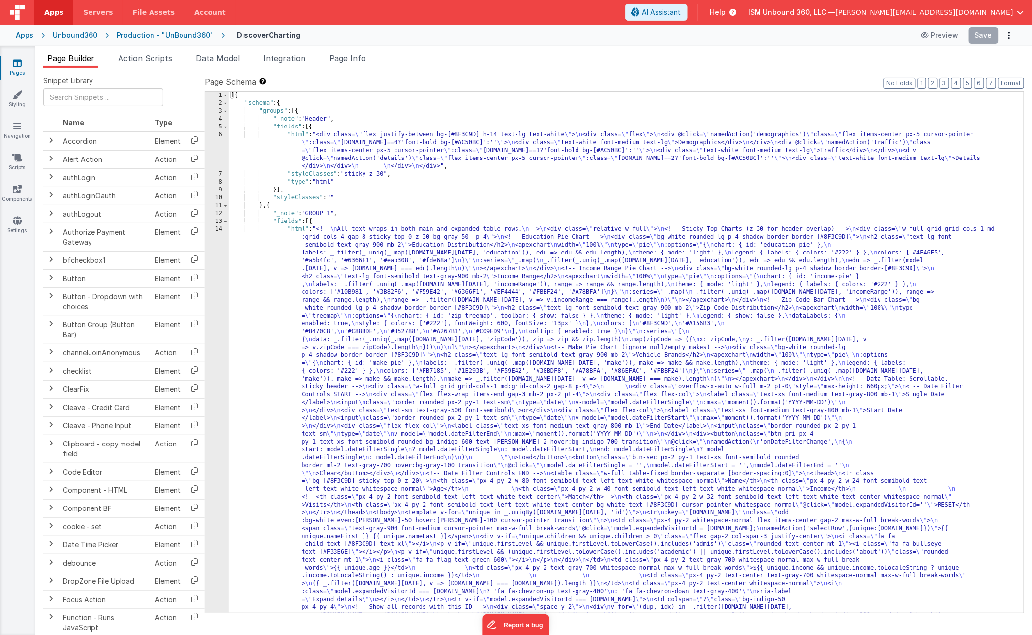
click at [463, 212] on div "[{ "schema" : { "groups" : [{ "_note" : "Header" , "fields" : [{ "html" : "<div…" at bounding box center [626, 589] width 795 height 994
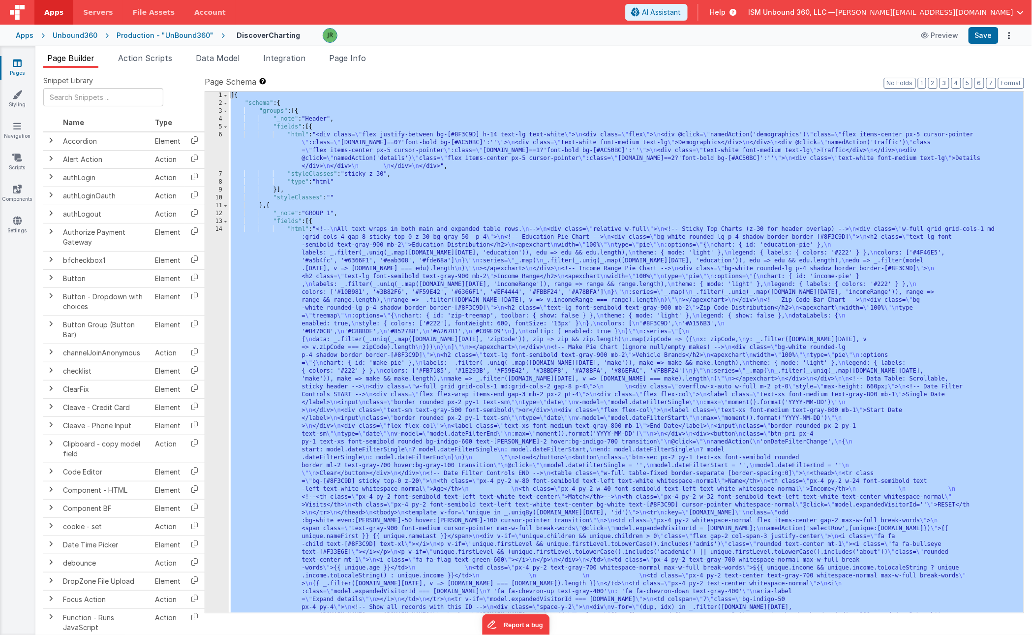
scroll to position [676, 0]
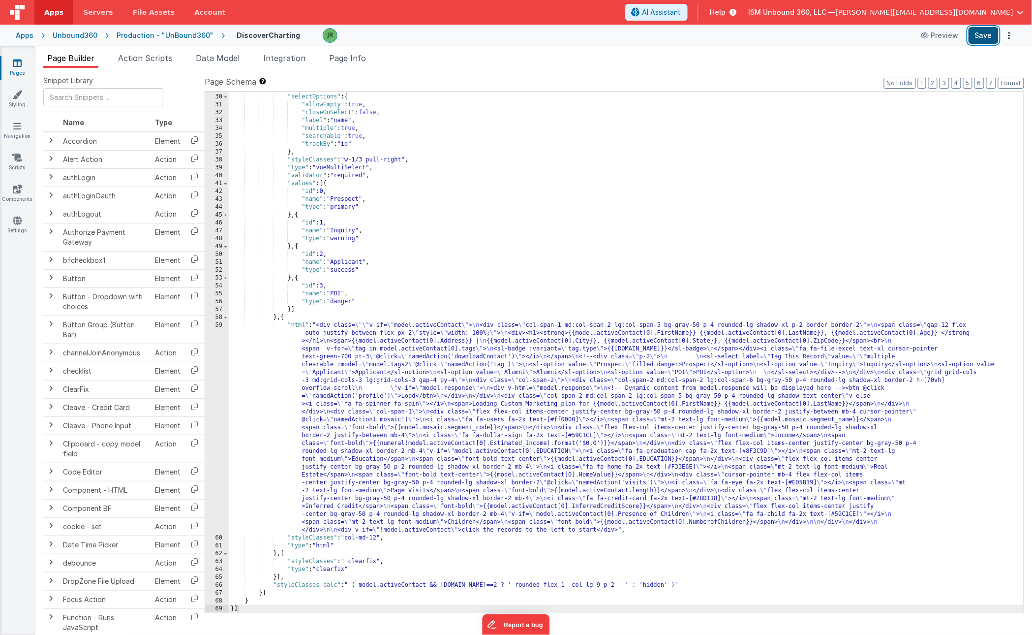
click at [980, 38] on button "Save" at bounding box center [984, 35] width 30 height 17
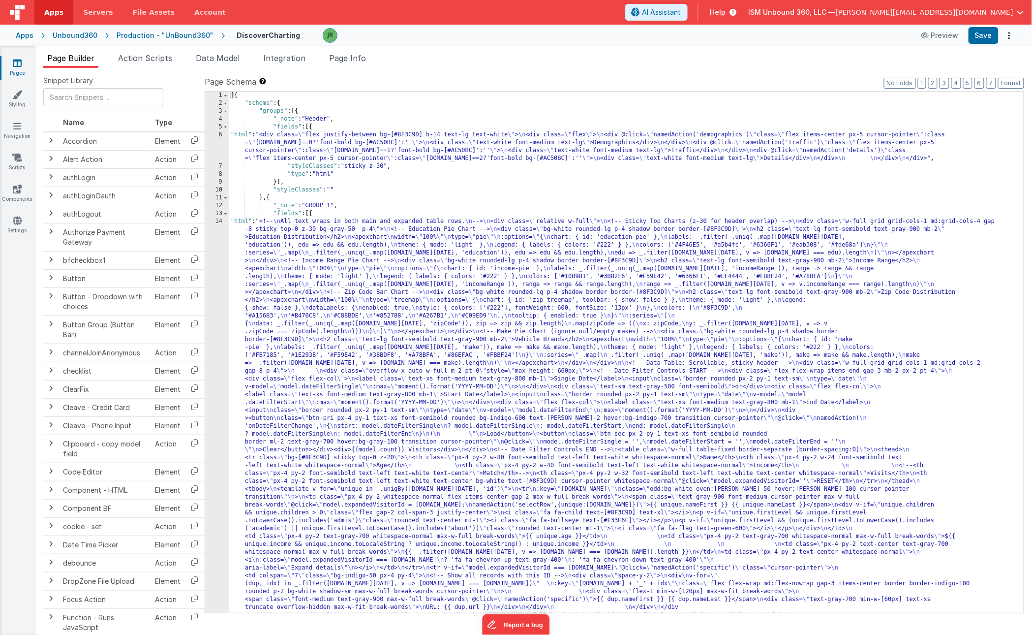
click at [324, 264] on div "[{ "schema" : { "groups" : [{ "_note" : "Header" , "fields" : [{ "html" : "<div…" at bounding box center [626, 573] width 795 height 962
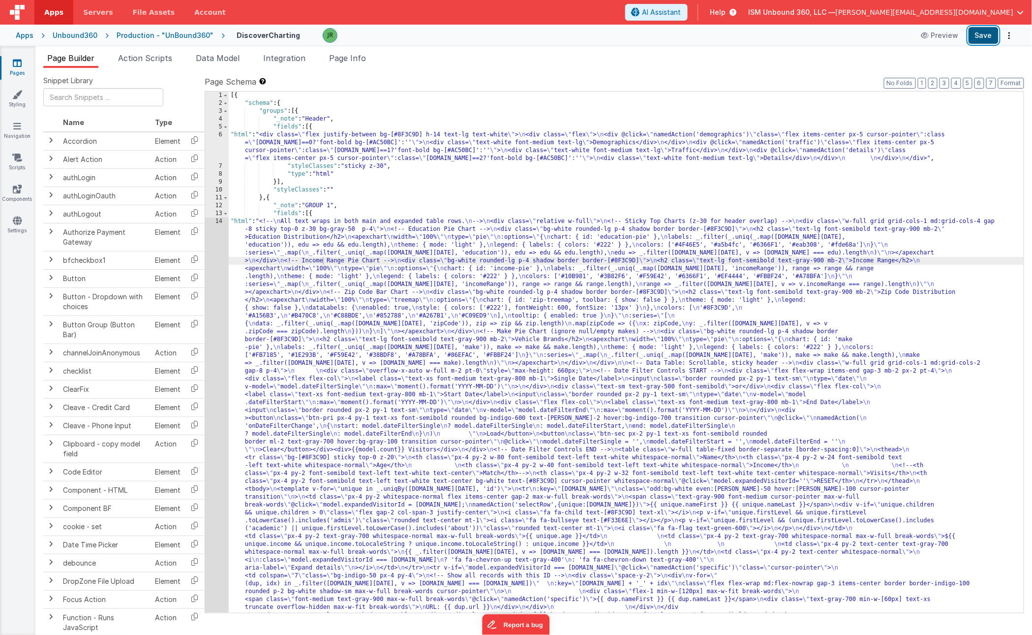
click at [988, 36] on button "Save" at bounding box center [984, 35] width 30 height 17
click at [235, 318] on div "[{ "schema" : { "groups" : [{ "_note" : "Header" , "fields" : [{ "html" : "<div…" at bounding box center [626, 573] width 795 height 962
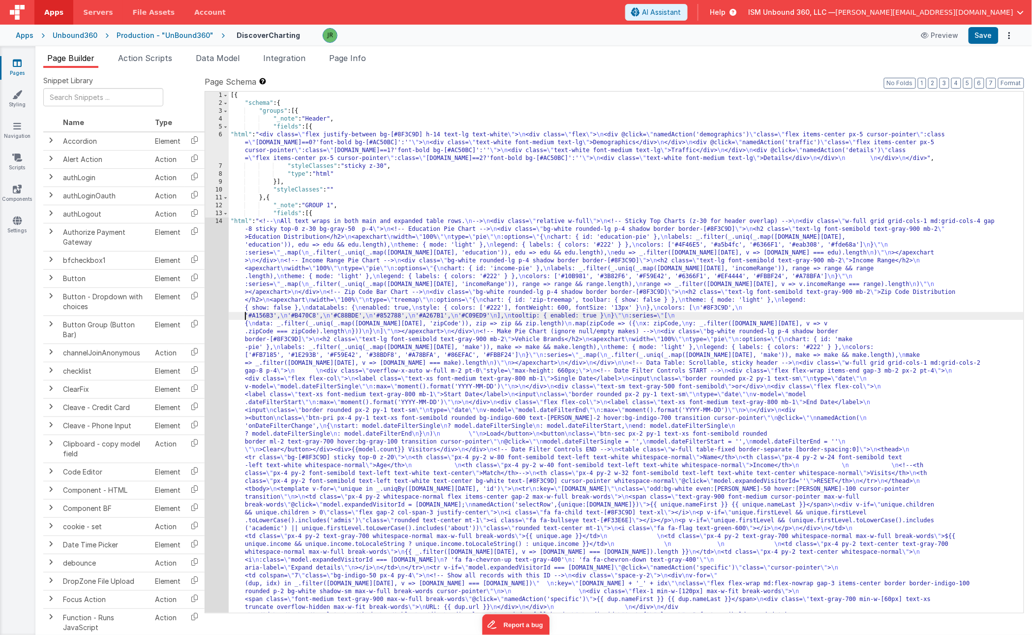
click at [213, 288] on div "14" at bounding box center [217, 434] width 24 height 433
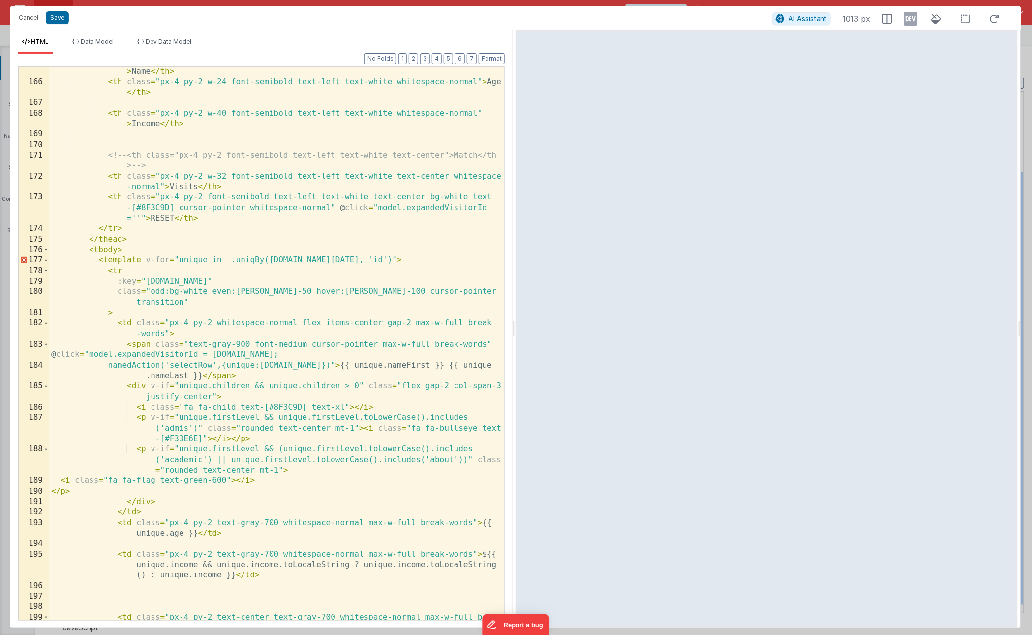
scroll to position [1764, 0]
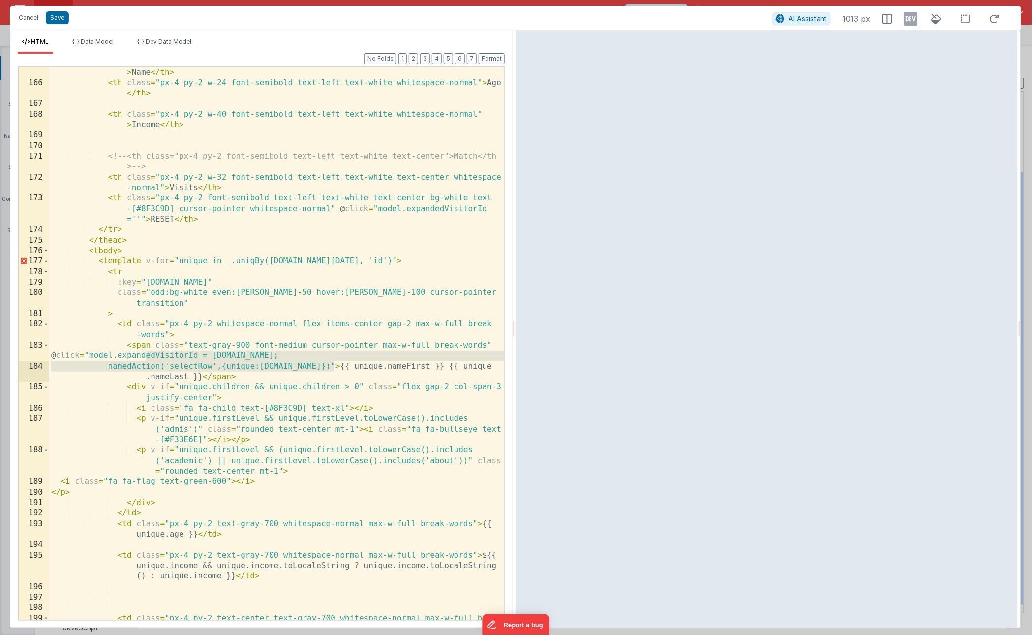
drag, startPoint x: 144, startPoint y: 355, endPoint x: 333, endPoint y: 367, distance: 189.8
click at [333, 367] on div "< th class = "px-4 py-2 w-80 font-semibold text-left text-white whitespace-norm…" at bounding box center [276, 354] width 455 height 594
click at [184, 304] on div "< th class = "px-4 py-2 w-80 font-semibold text-left text-white whitespace-norm…" at bounding box center [276, 354] width 455 height 594
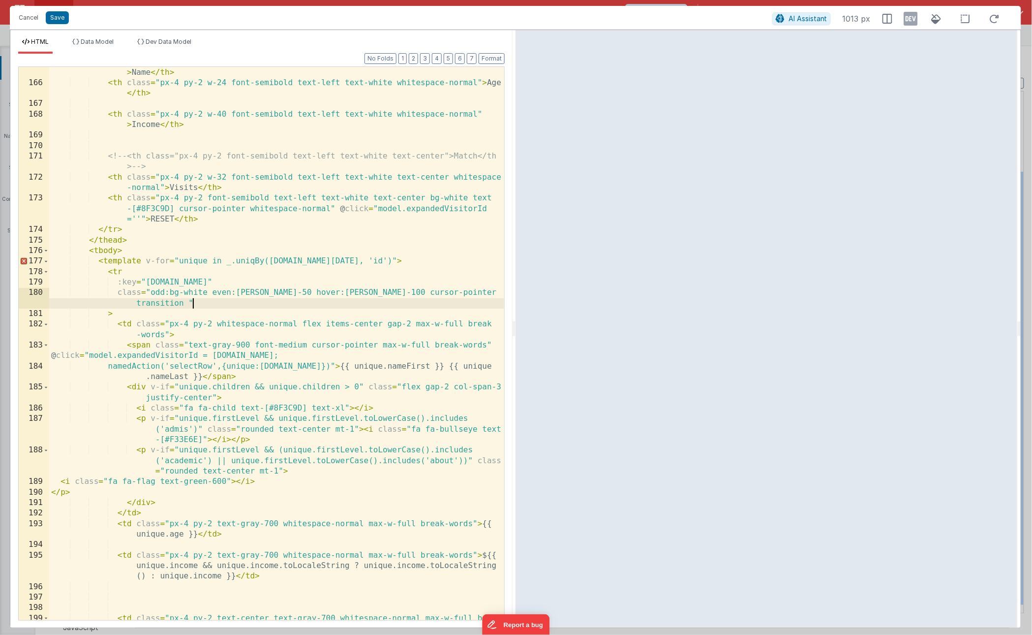
click at [197, 306] on div "< th class = "px-4 py-2 w-80 font-semibold text-left text-white whitespace-norm…" at bounding box center [276, 354] width 455 height 594
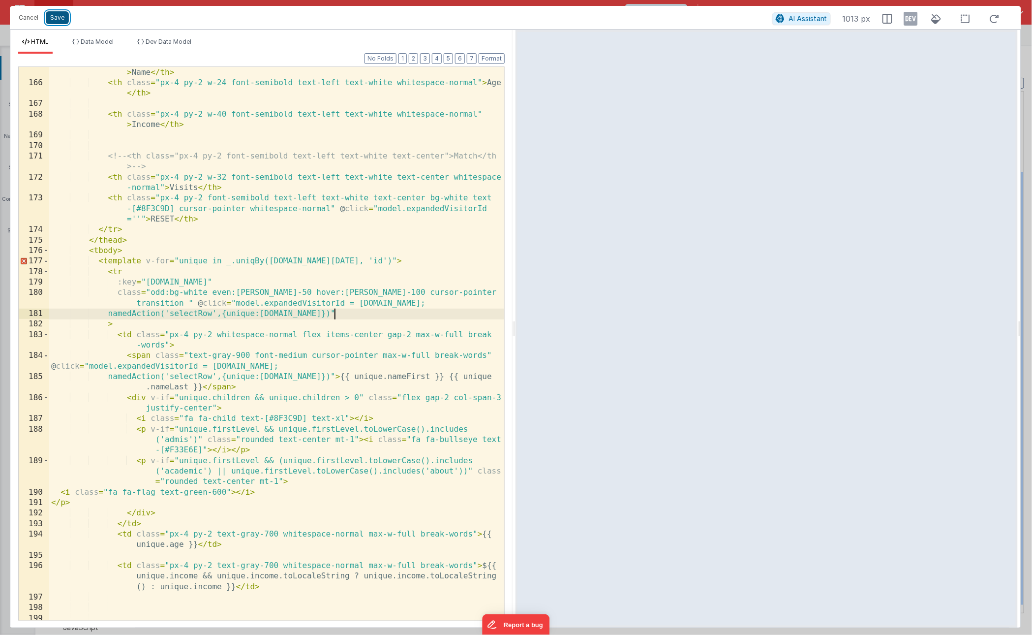
click at [60, 22] on button "Save" at bounding box center [57, 17] width 23 height 13
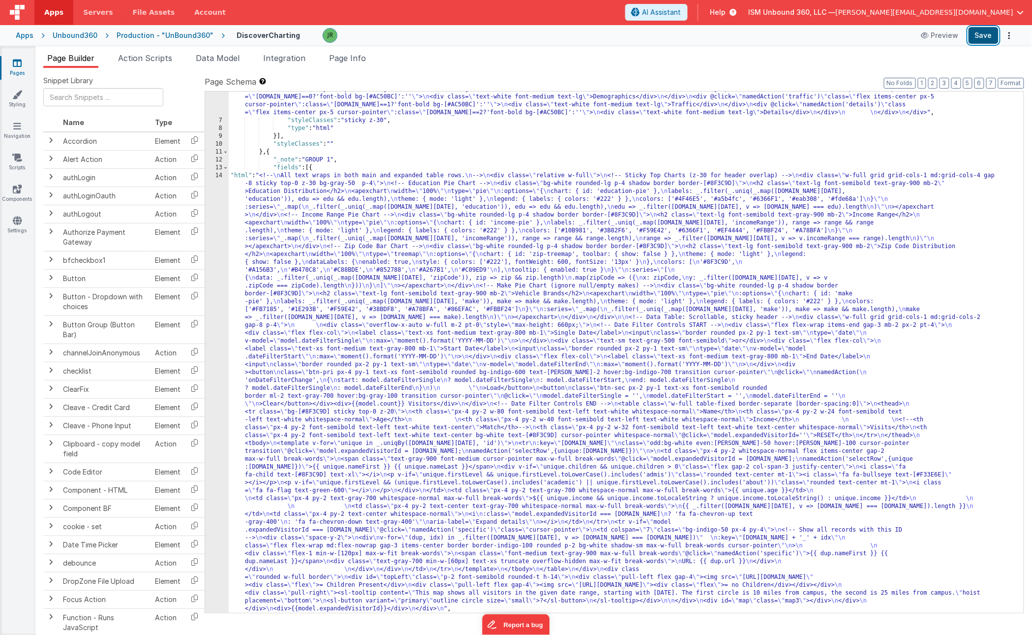
click at [991, 33] on button "Save" at bounding box center [984, 35] width 30 height 17
click at [286, 253] on div ""html" : "<div class= \" flex justify-between bg-[#8F3C9D] h-14 text-lg text-wh…" at bounding box center [626, 365] width 795 height 561
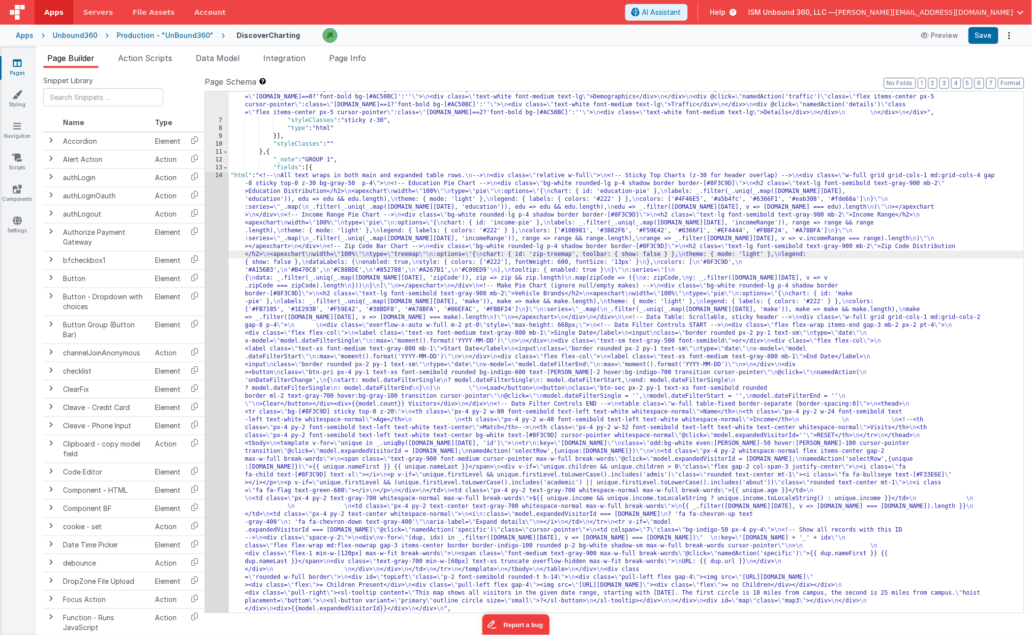
click at [211, 198] on div "14" at bounding box center [217, 392] width 24 height 441
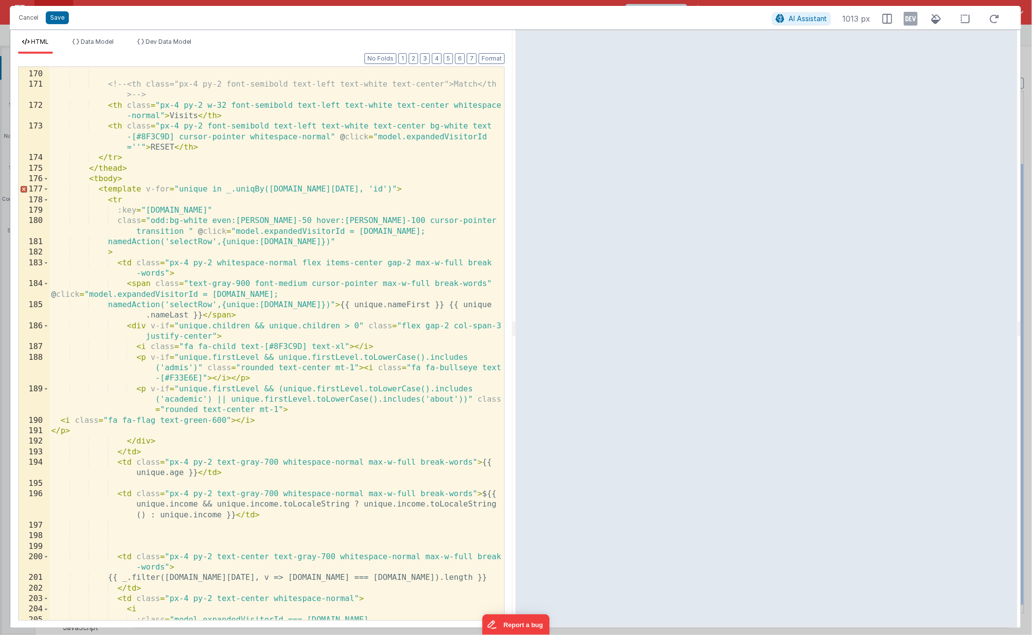
scroll to position [1835, 0]
drag, startPoint x: 145, startPoint y: 294, endPoint x: 333, endPoint y: 306, distance: 188.4
click at [333, 306] on div "<!-- <th class="px-4 py-2 font-semibold text-left text-white text-center">Match…" at bounding box center [276, 345] width 455 height 574
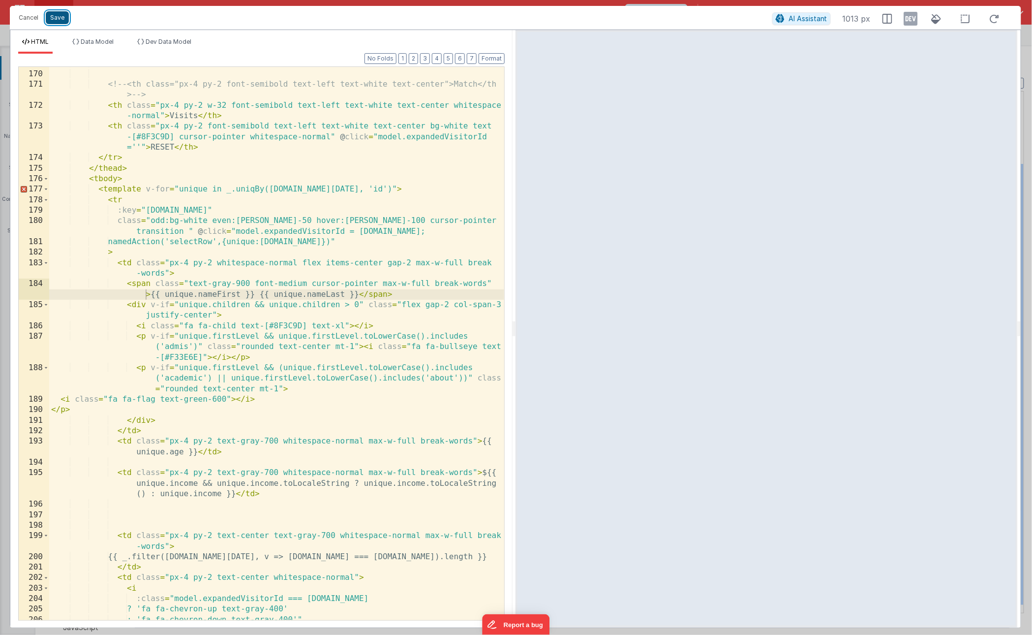
click at [60, 17] on button "Save" at bounding box center [57, 17] width 23 height 13
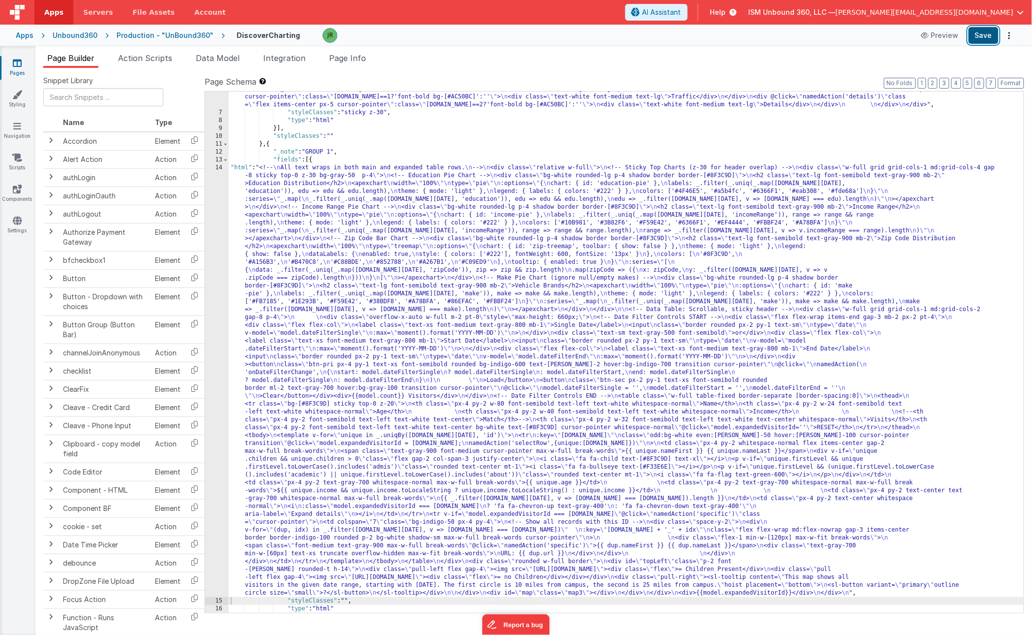
click at [982, 34] on button "Save" at bounding box center [984, 35] width 30 height 17
click at [16, 69] on link "Pages" at bounding box center [17, 68] width 35 height 20
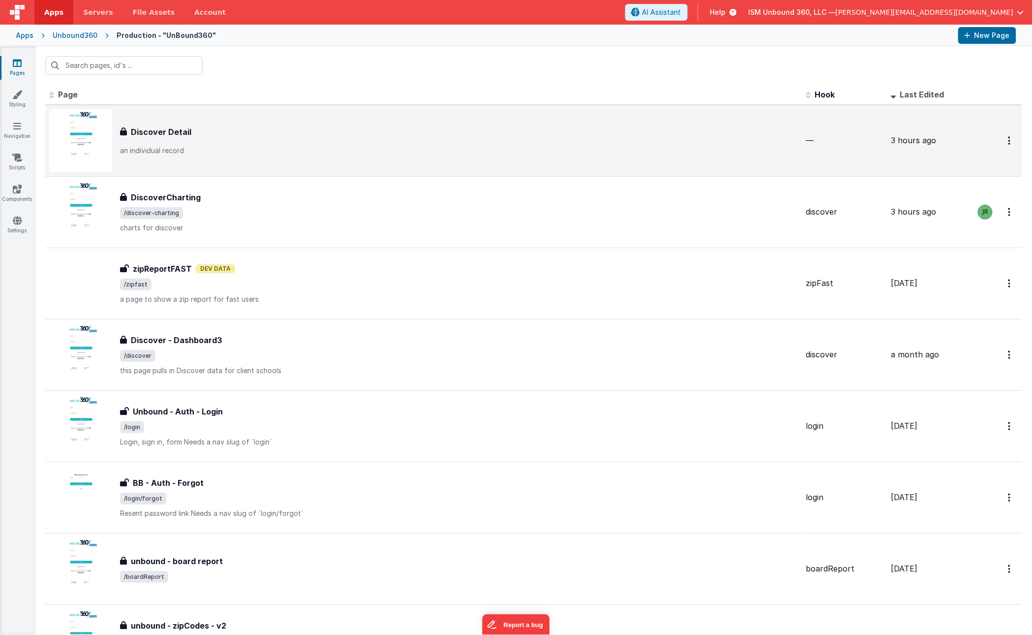
click at [358, 127] on div "Discover Detail" at bounding box center [459, 132] width 679 height 12
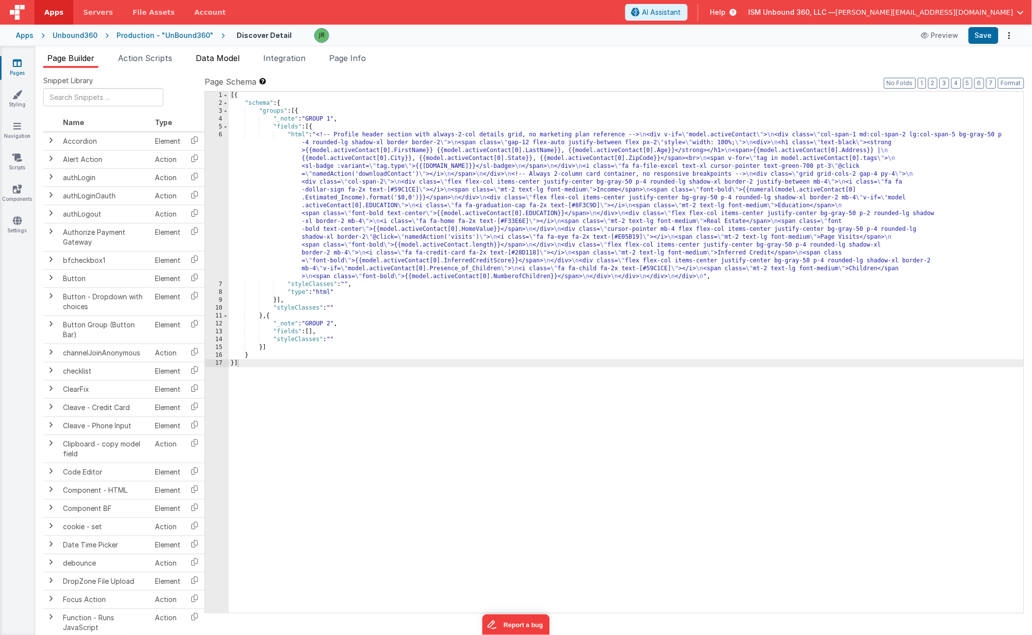
click at [225, 55] on span "Data Model" at bounding box center [218, 58] width 44 height 10
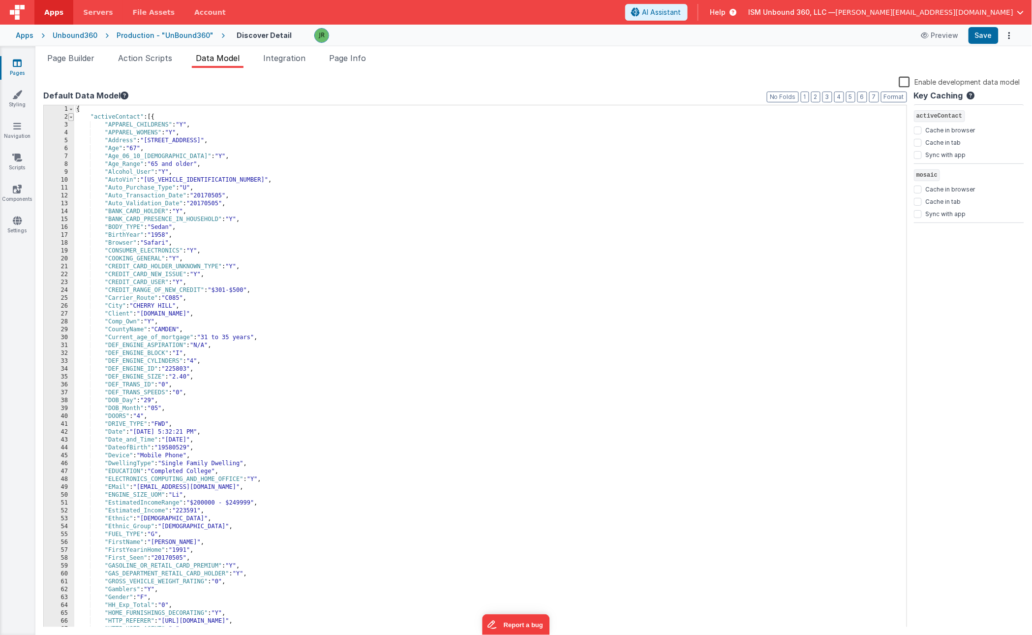
click at [72, 116] on span at bounding box center [70, 117] width 5 height 8
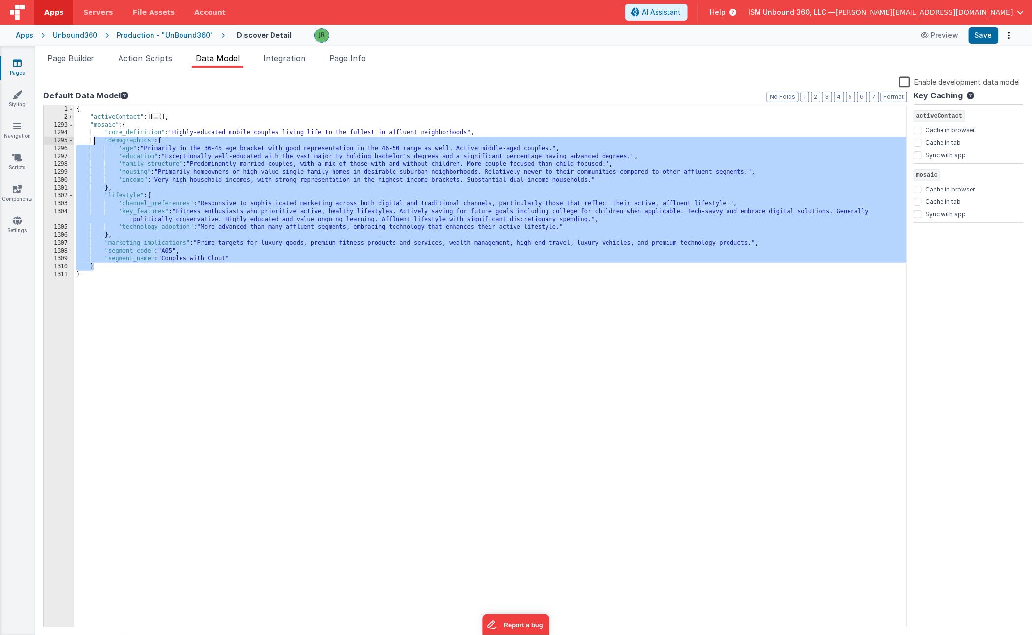
drag, startPoint x: 96, startPoint y: 267, endPoint x: 94, endPoint y: 138, distance: 128.9
click at [94, 138] on div "{ "activeContact" : [ ... ] , "mosaic" : { "core_definition" : "Highly-educated…" at bounding box center [490, 374] width 833 height 538
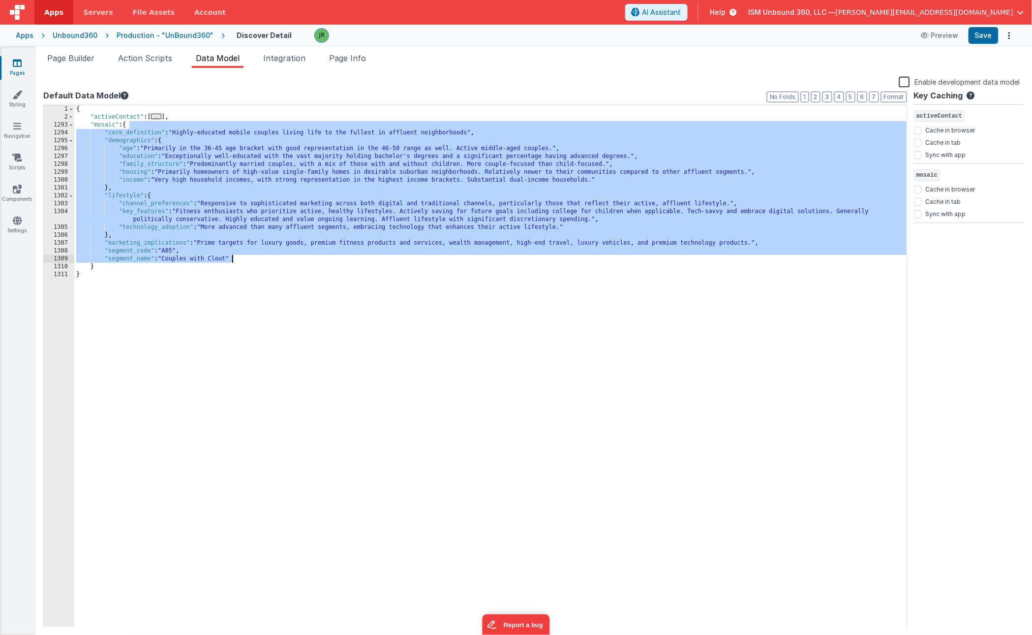
drag, startPoint x: 129, startPoint y: 125, endPoint x: 256, endPoint y: 258, distance: 183.4
click at [256, 258] on div "{ "activeContact" : [ ... ] , "mosaic" : { "core_definition" : "Highly-educated…" at bounding box center [490, 374] width 833 height 538
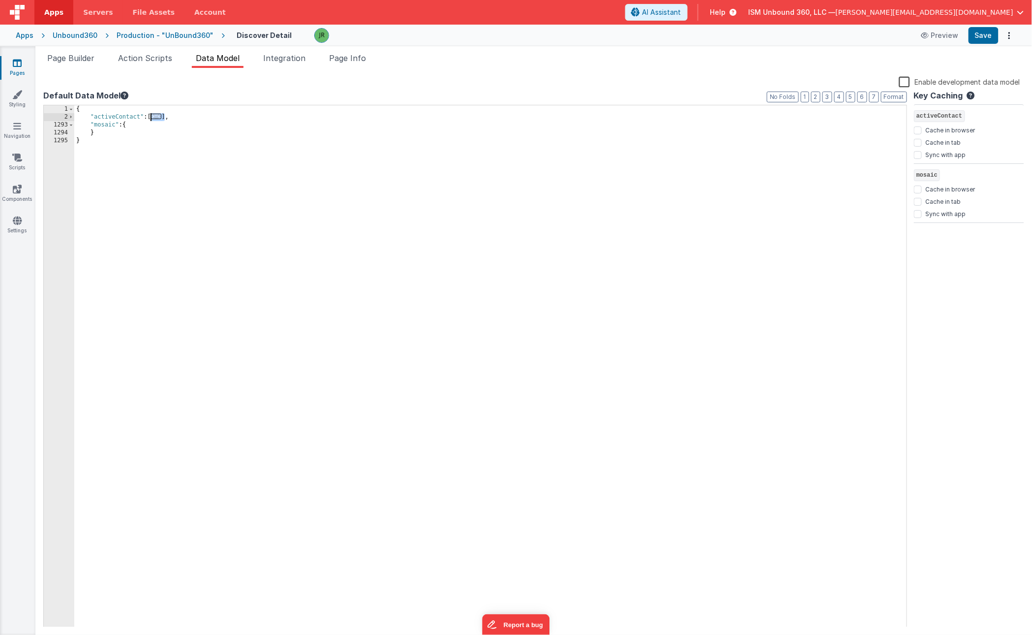
drag, startPoint x: 166, startPoint y: 117, endPoint x: 152, endPoint y: 119, distance: 14.3
click at [152, 119] on div "{ "activeContact" : [ ... ] , "mosaic" : { } }" at bounding box center [490, 374] width 833 height 538
click at [976, 36] on button "Save" at bounding box center [984, 35] width 30 height 17
click at [80, 58] on span "Page Builder" at bounding box center [70, 58] width 47 height 10
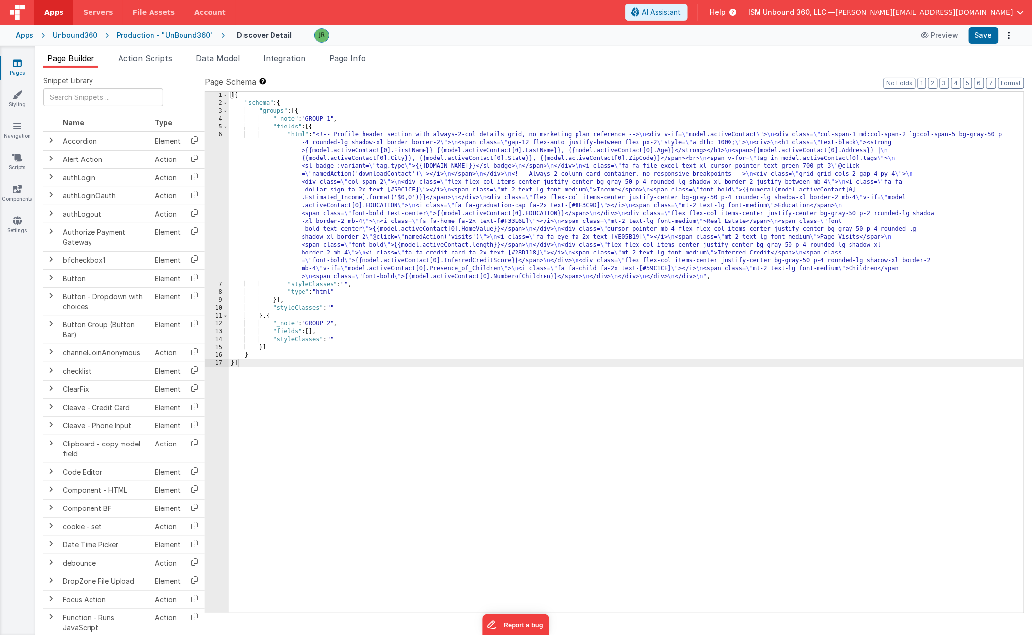
click at [194, 35] on div "Production - "UnBound360"" at bounding box center [165, 36] width 97 height 10
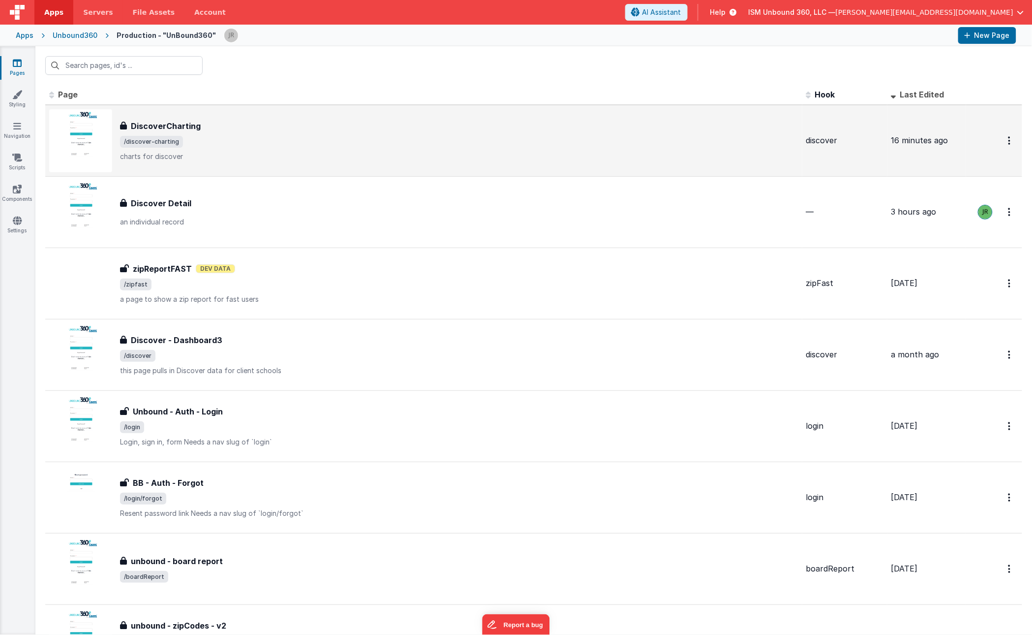
click at [268, 118] on div "DiscoverCharting DiscoverCharting /discover-charting charts for discover" at bounding box center [423, 140] width 749 height 63
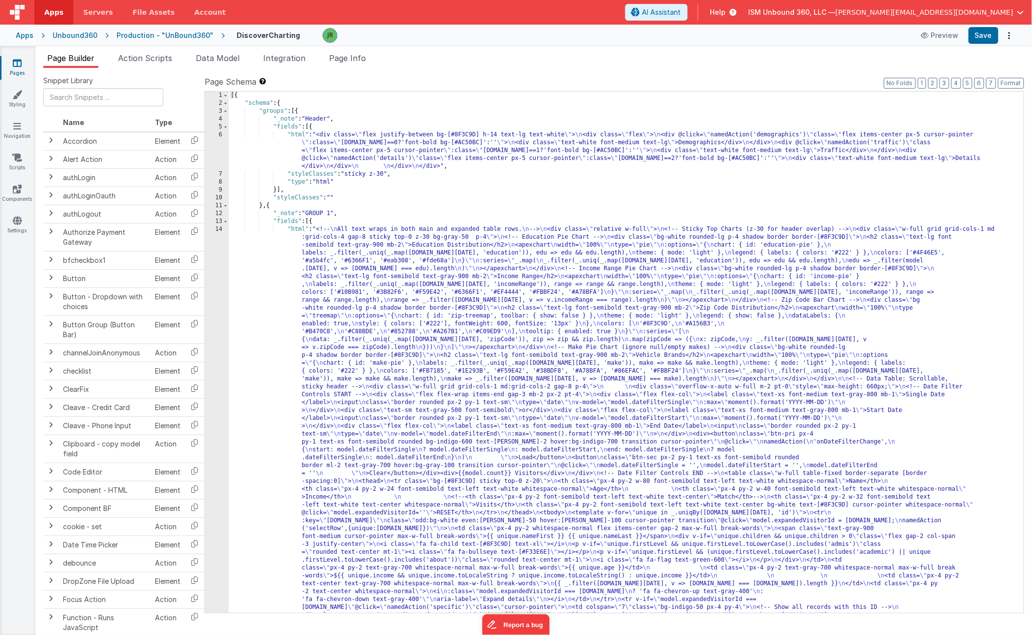
click at [343, 245] on div "[{ "schema" : { "groups" : [{ "_note" : "Header" , "fields" : [{ "html" : "<div…" at bounding box center [626, 592] width 795 height 1001
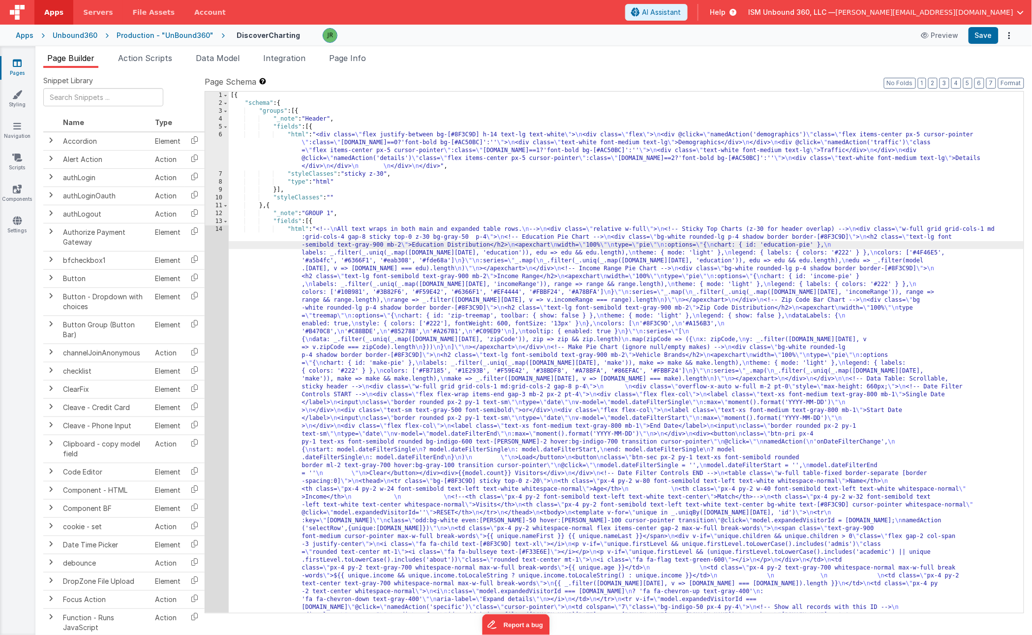
click at [218, 242] on div "14" at bounding box center [217, 461] width 24 height 472
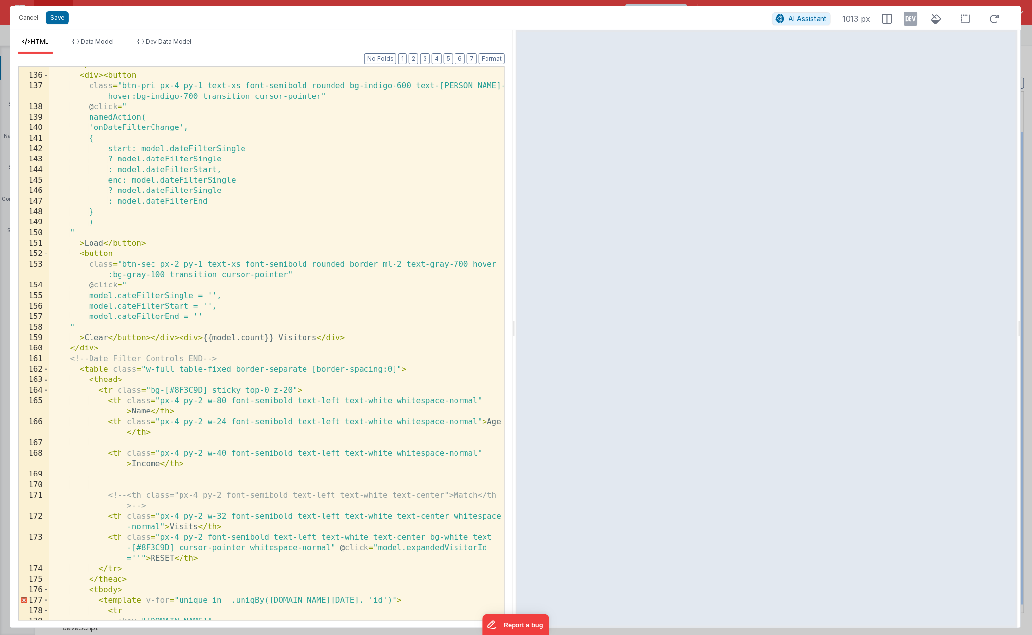
scroll to position [1424, 0]
click at [263, 338] on div "</ div > < div > < button class = "btn-pri px-4 py-1 text-xs font-semibold roun…" at bounding box center [276, 347] width 455 height 574
click at [56, 17] on button "Save" at bounding box center [57, 17] width 23 height 13
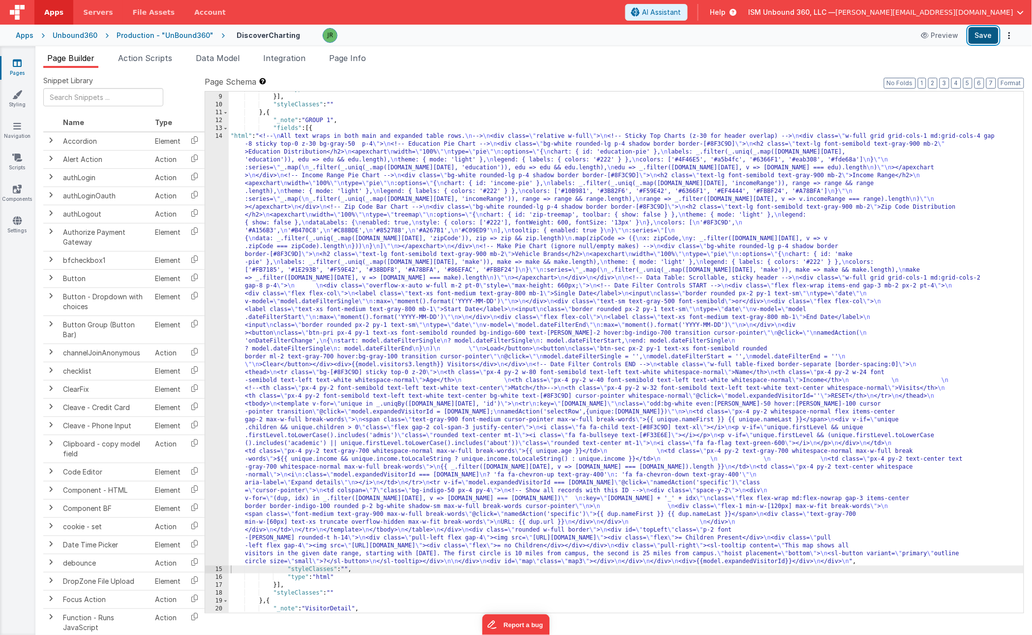
click at [981, 34] on button "Save" at bounding box center [984, 35] width 30 height 17
click at [365, 56] on span "Page Info" at bounding box center [347, 58] width 37 height 10
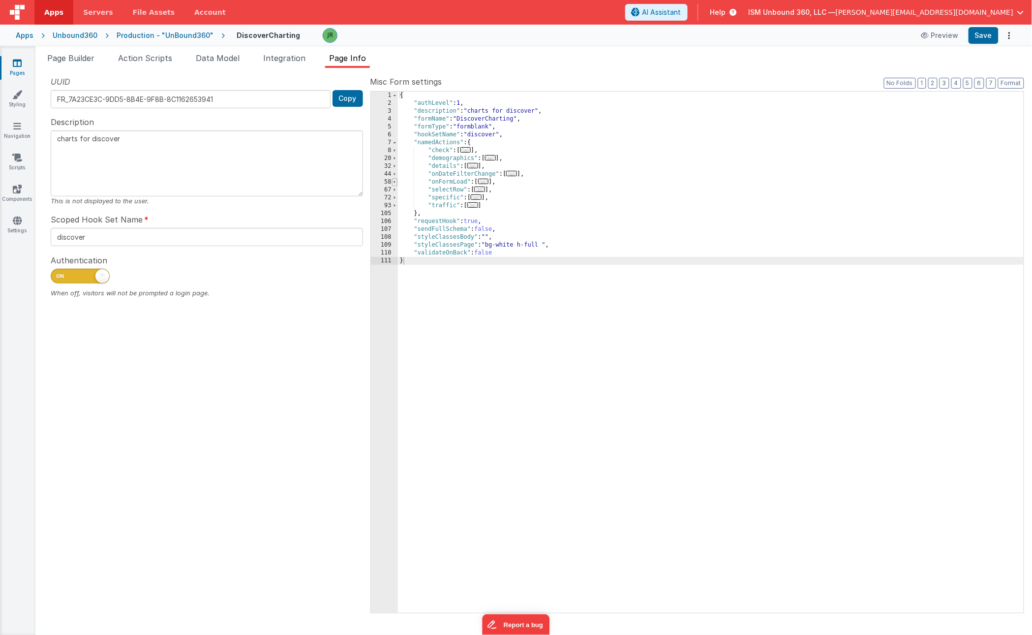
click at [396, 181] on span at bounding box center [394, 182] width 5 height 8
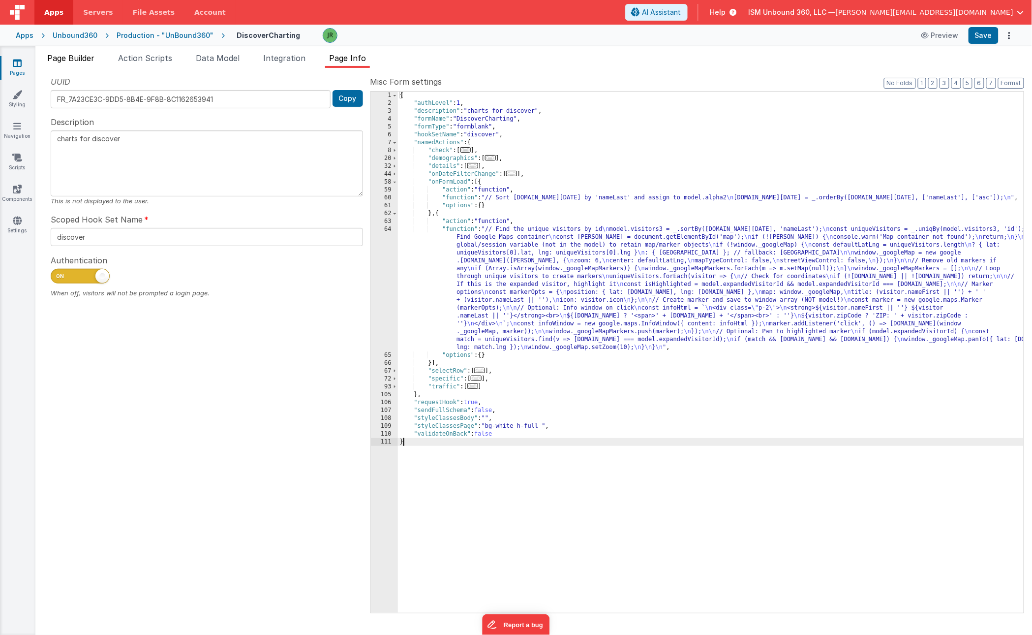
click at [84, 56] on span "Page Builder" at bounding box center [70, 58] width 47 height 10
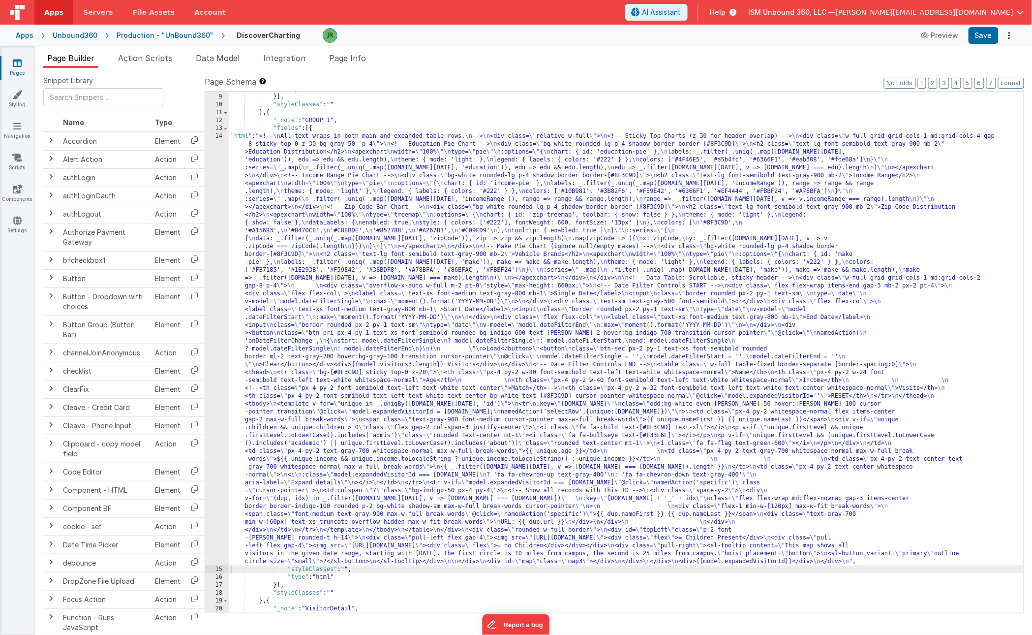
click at [273, 315] on div ""type" : "html" }] , "styleClasses" : "" } , { "_note" : "GROUP 1" , "fields" :…" at bounding box center [626, 353] width 795 height 537
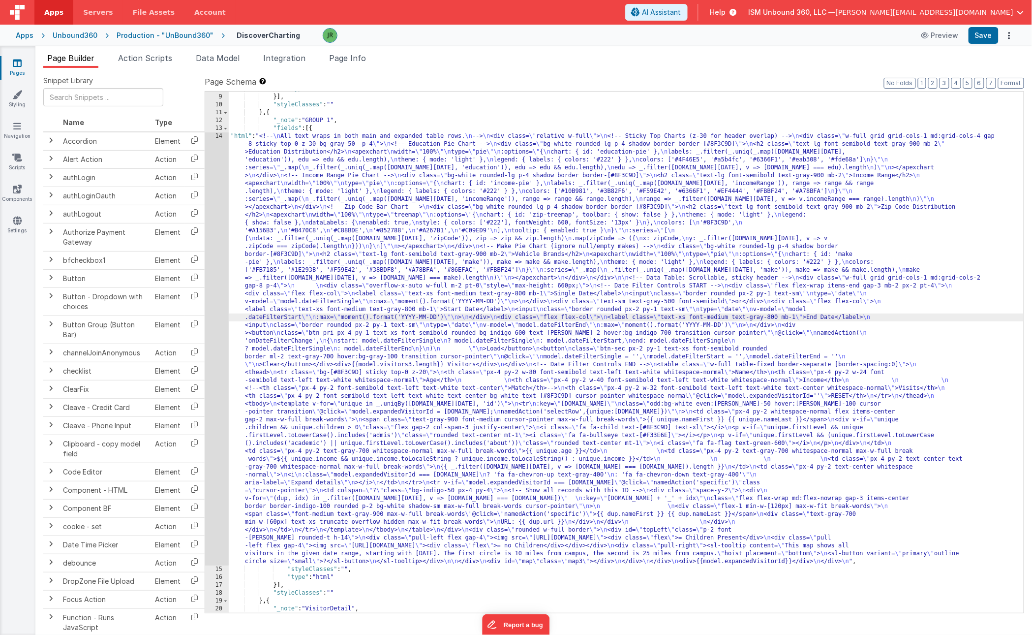
click at [499, 300] on div ""type" : "html" }] , "styleClasses" : "" } , { "_note" : "GROUP 1" , "fields" :…" at bounding box center [626, 353] width 795 height 537
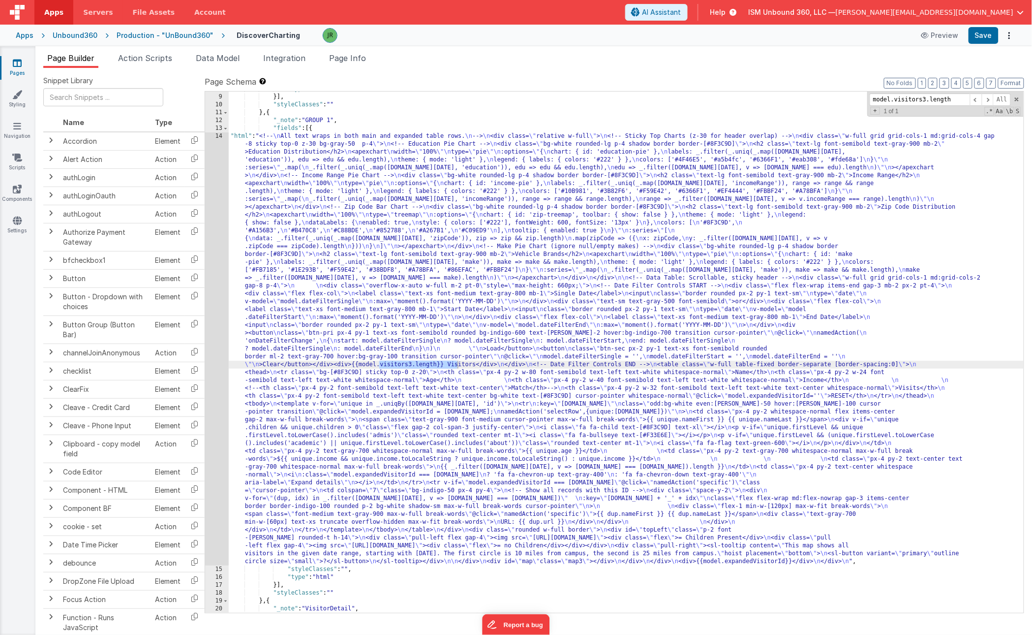
type input "model.visitors3.length"
click at [415, 364] on div ""type" : "html" }] , "styleClasses" : "" } , { "_note" : "GROUP 1" , "fields" :…" at bounding box center [626, 353] width 795 height 537
click at [982, 32] on button "Save" at bounding box center [984, 35] width 30 height 17
click at [285, 296] on div ""type" : "html" }] , "styleClasses" : "" } , { "_note" : "GROUP 1" , "fields" :…" at bounding box center [626, 353] width 795 height 537
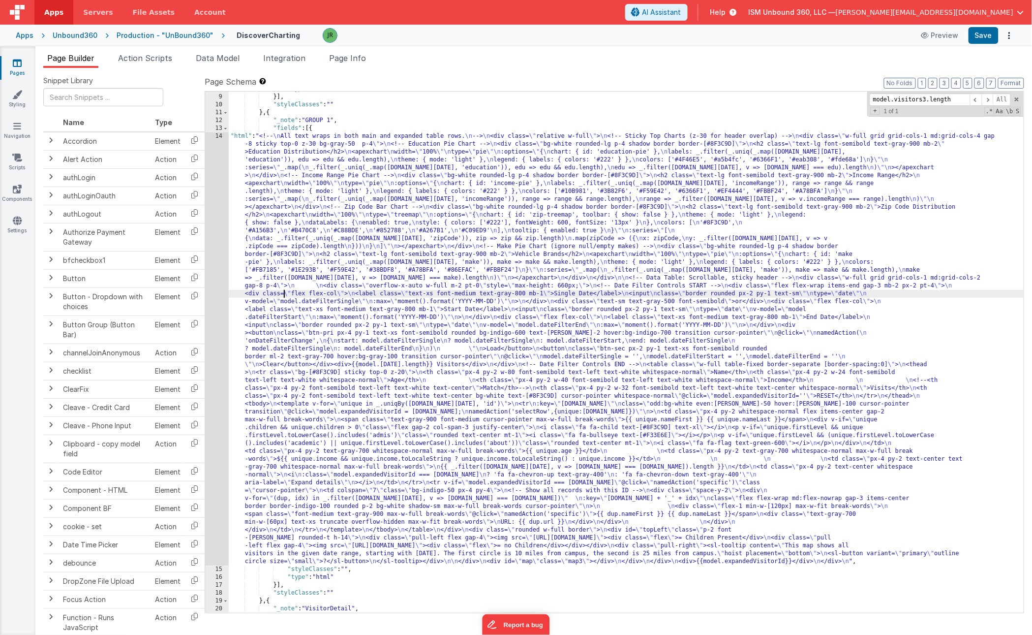
click at [217, 283] on div "14" at bounding box center [217, 348] width 24 height 433
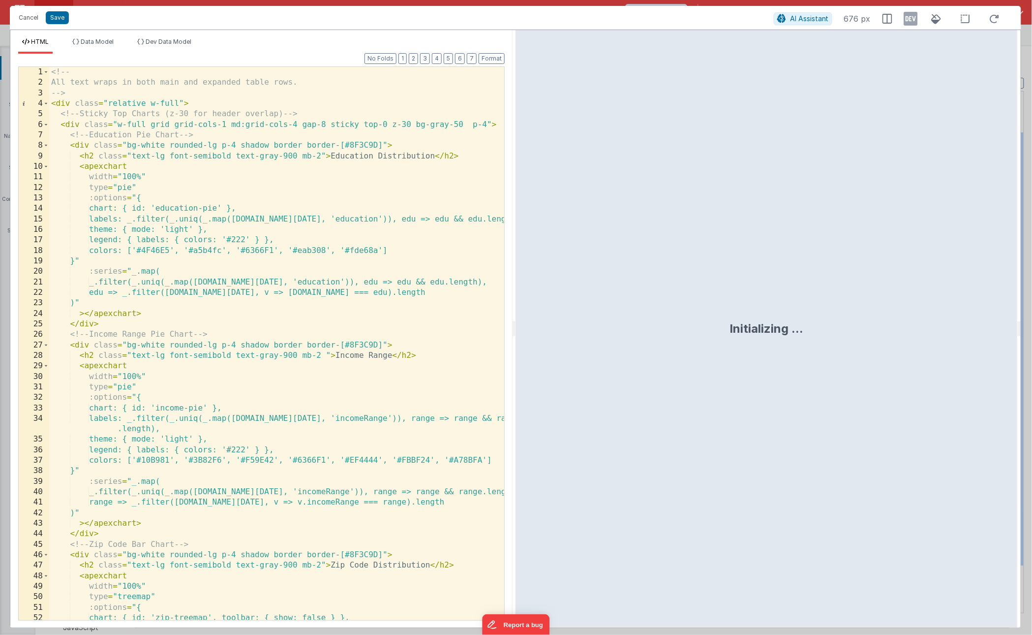
click at [165, 458] on div "<!-- All text wraps in both main and expanded table rows. --> < div class = "re…" at bounding box center [276, 354] width 455 height 574
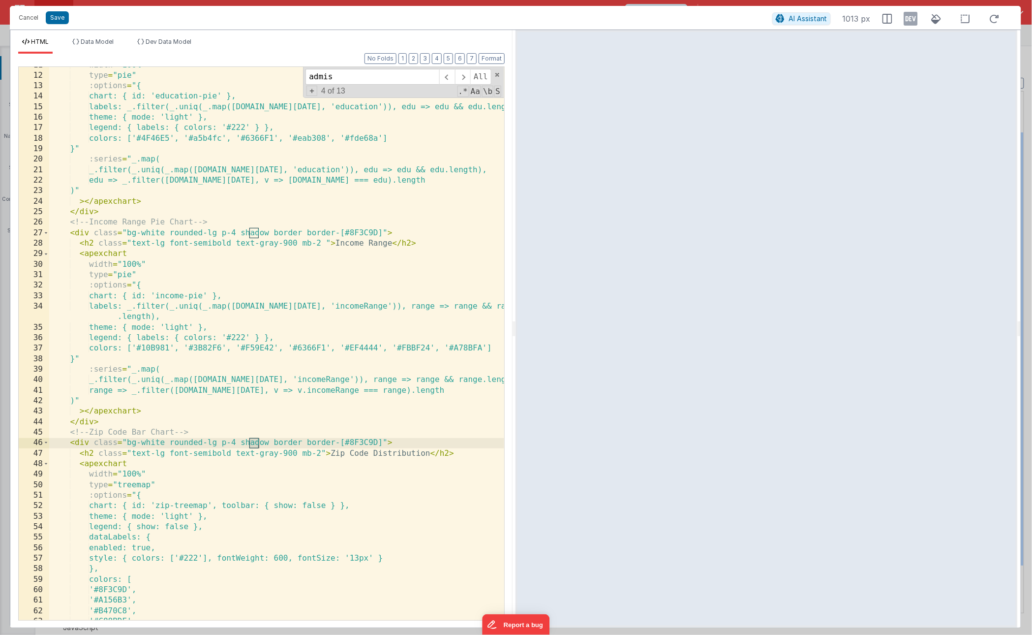
scroll to position [1844, 0]
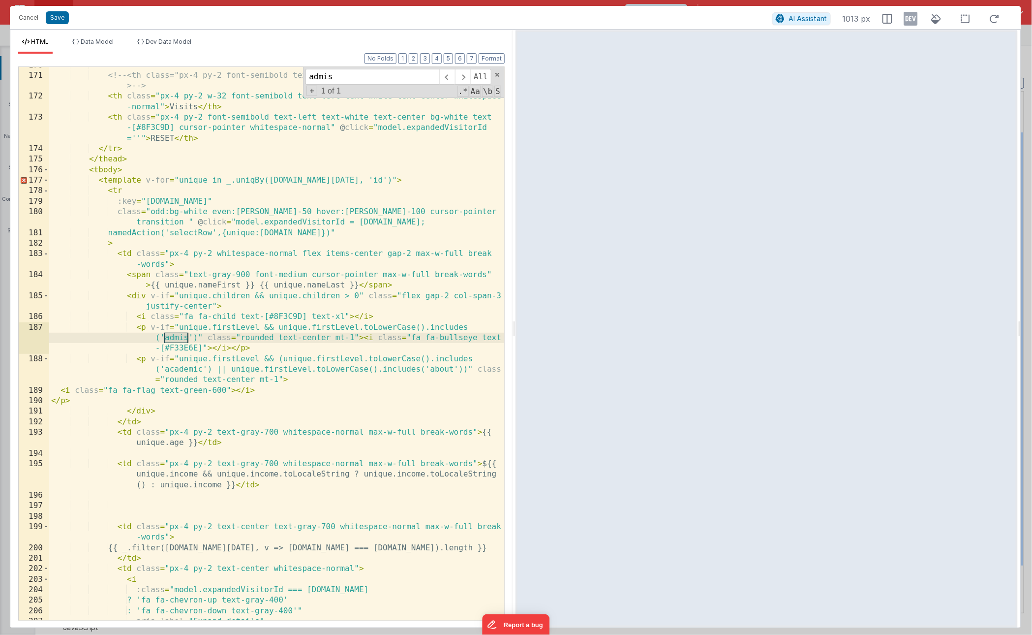
type input "admis"
click at [234, 327] on div "<!-- <th class="px-4 py-2 font-semibold text-left text-white text-center">Match…" at bounding box center [276, 347] width 455 height 574
click at [304, 327] on div "<!-- <th class="px-4 py-2 font-semibold text-left text-white text-center">Match…" at bounding box center [276, 347] width 455 height 574
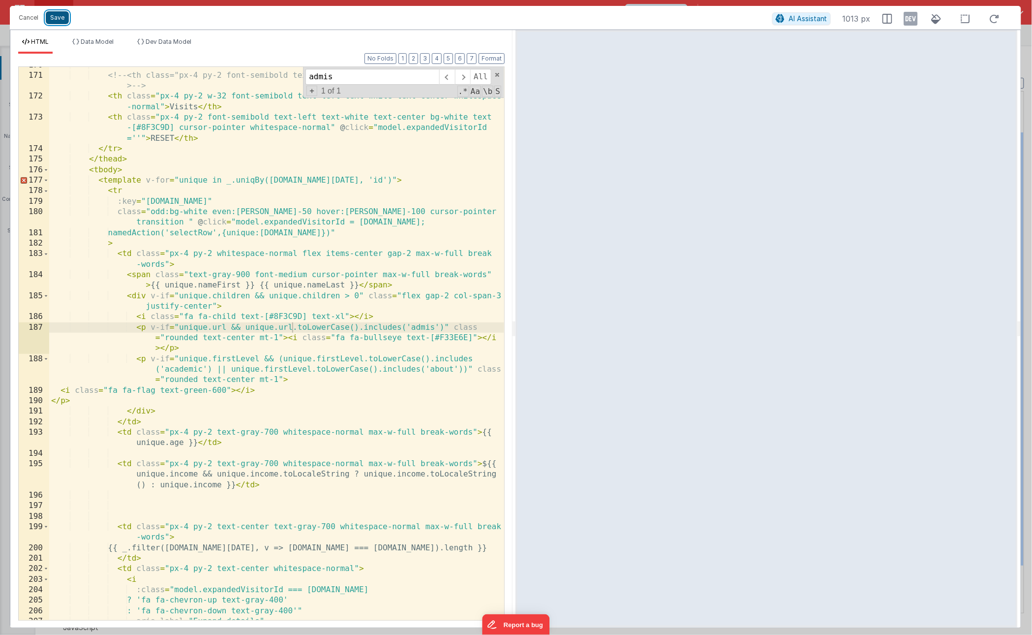
click at [59, 13] on button "Save" at bounding box center [57, 17] width 23 height 13
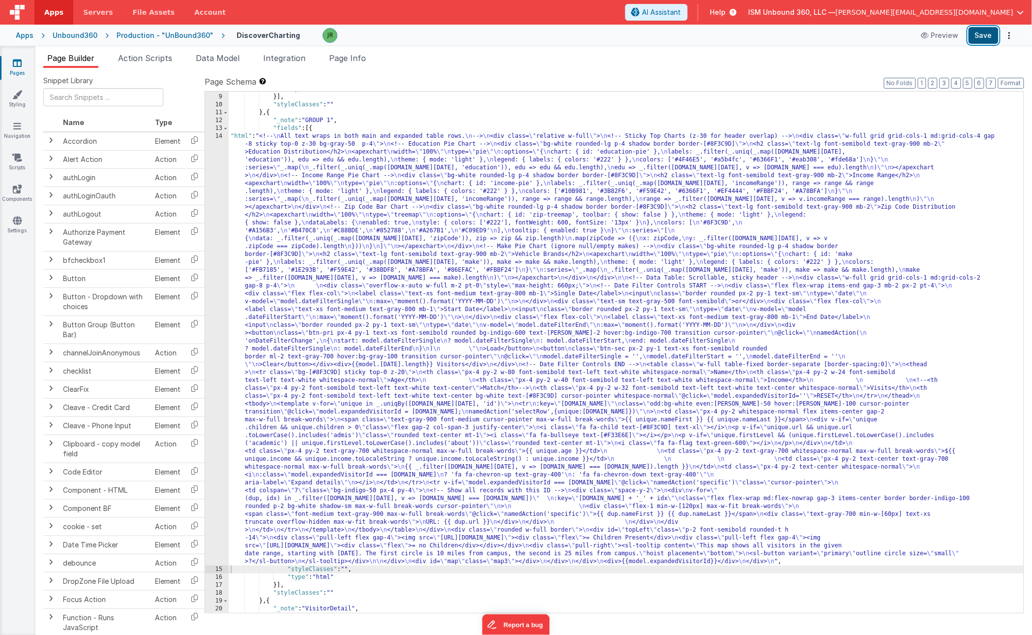
click at [982, 31] on button "Save" at bounding box center [984, 35] width 30 height 17
click at [225, 368] on div "14" at bounding box center [217, 348] width 24 height 433
click at [215, 379] on div "14" at bounding box center [217, 348] width 24 height 433
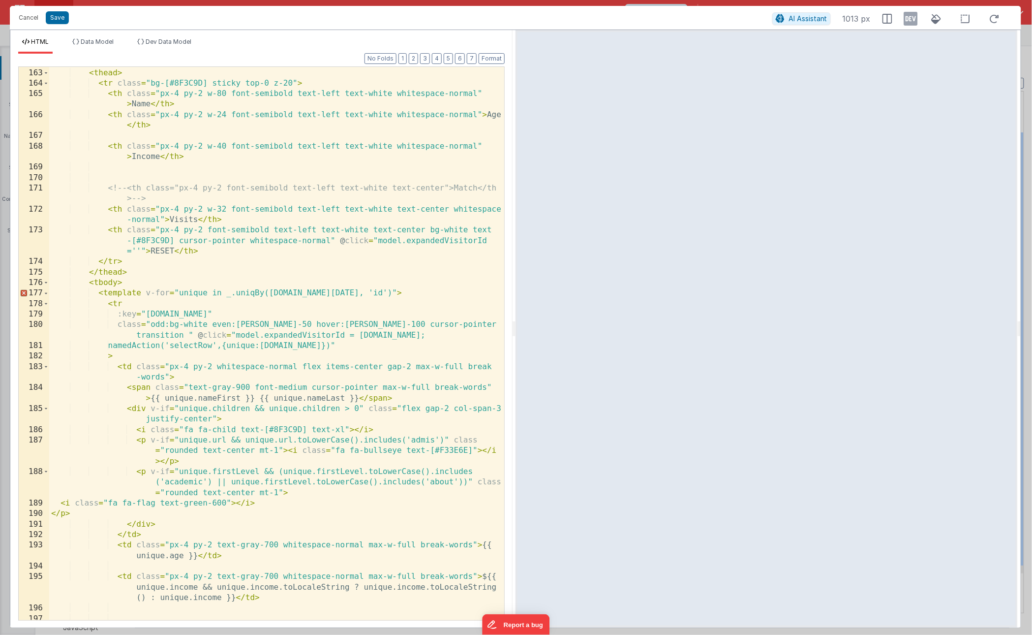
scroll to position [1731, 0]
click at [61, 19] on button "Save" at bounding box center [57, 17] width 23 height 13
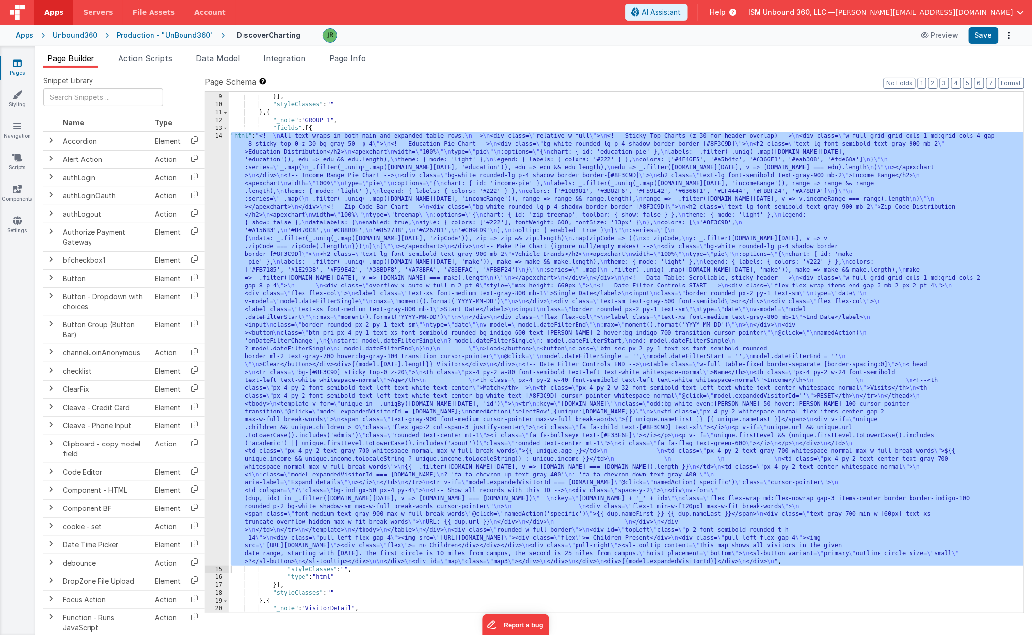
click at [253, 379] on div ""type" : "html" }] , "styleClasses" : "" } , { "_note" : "GROUP 1" , "fields" :…" at bounding box center [626, 353] width 795 height 537
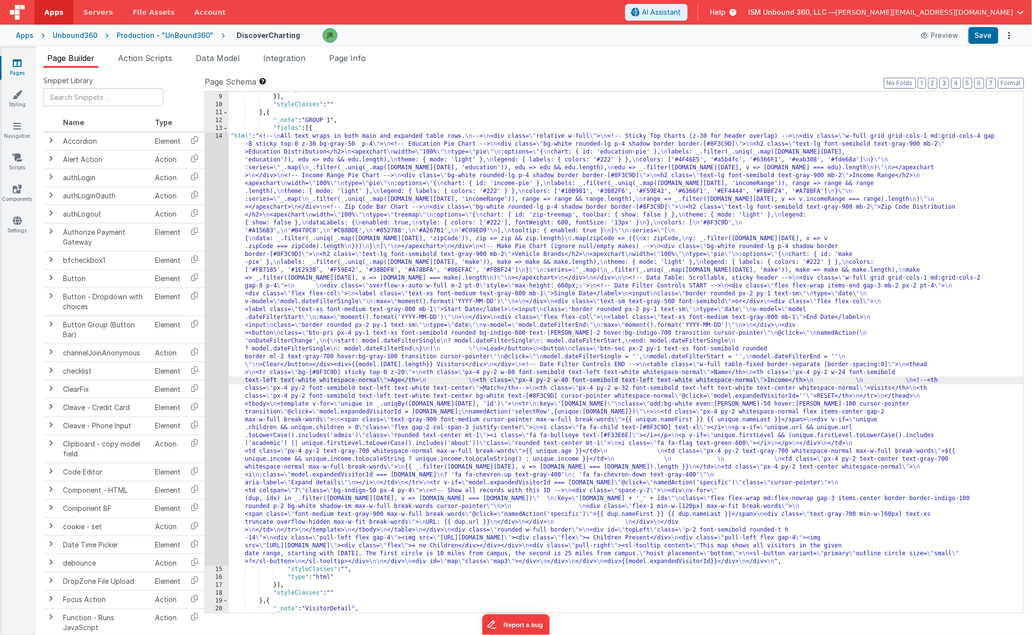
click at [217, 375] on div "14" at bounding box center [217, 348] width 24 height 433
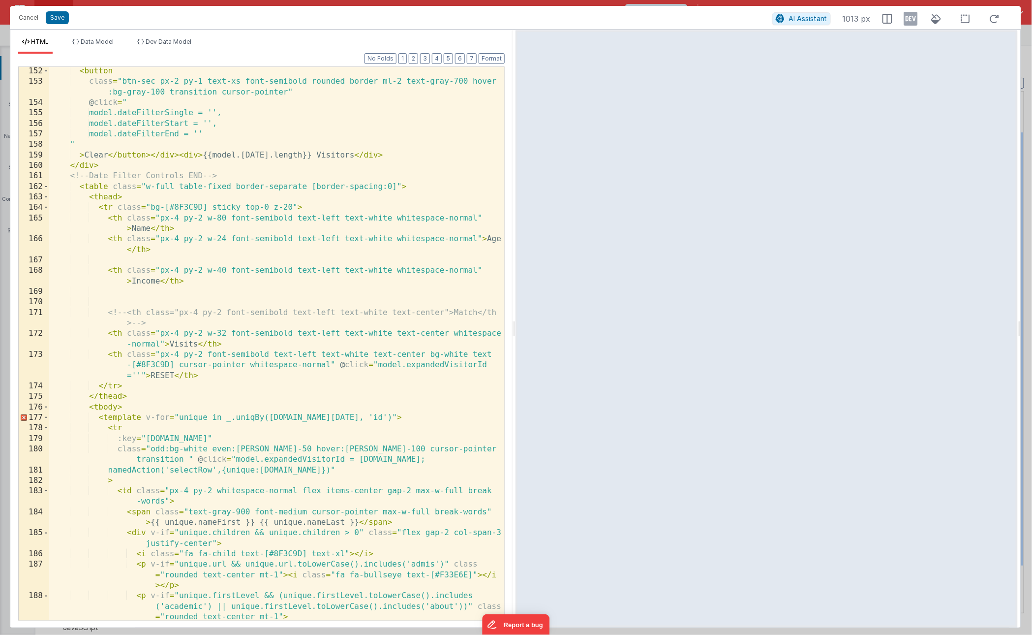
scroll to position [1699, 0]
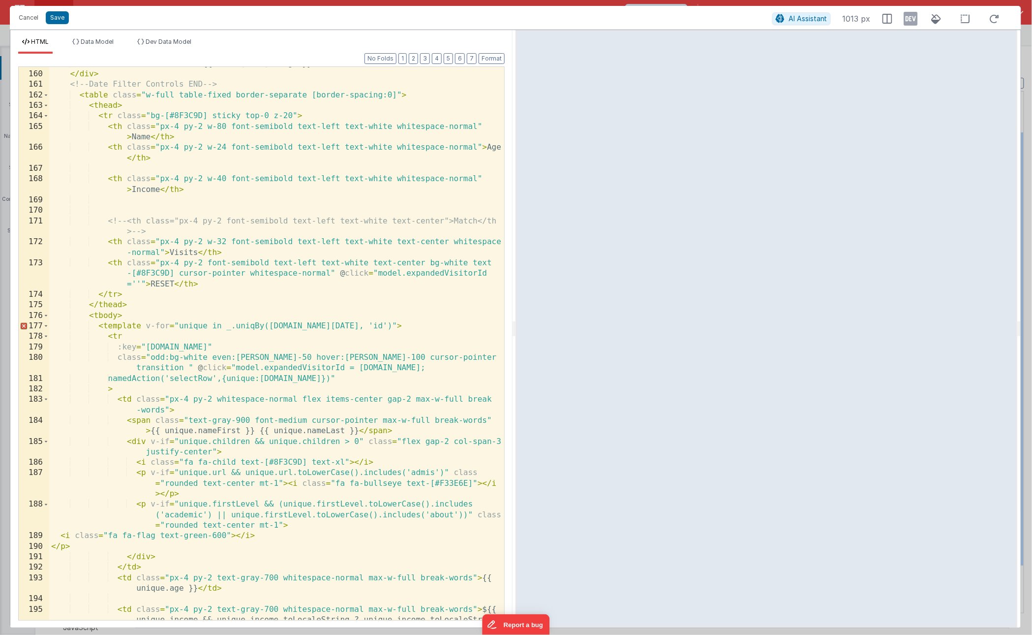
click at [160, 483] on div "> Clear </ button > </ div > < div > {{model.[DATE].length}} Visitors </ div > …" at bounding box center [276, 356] width 455 height 594
click at [126, 473] on div "> Clear </ button > </ div > < div > {{model.[DATE].length}} Visitors </ div > …" at bounding box center [276, 356] width 455 height 594
click at [806, 18] on span "AI Assistant" at bounding box center [808, 18] width 39 height 8
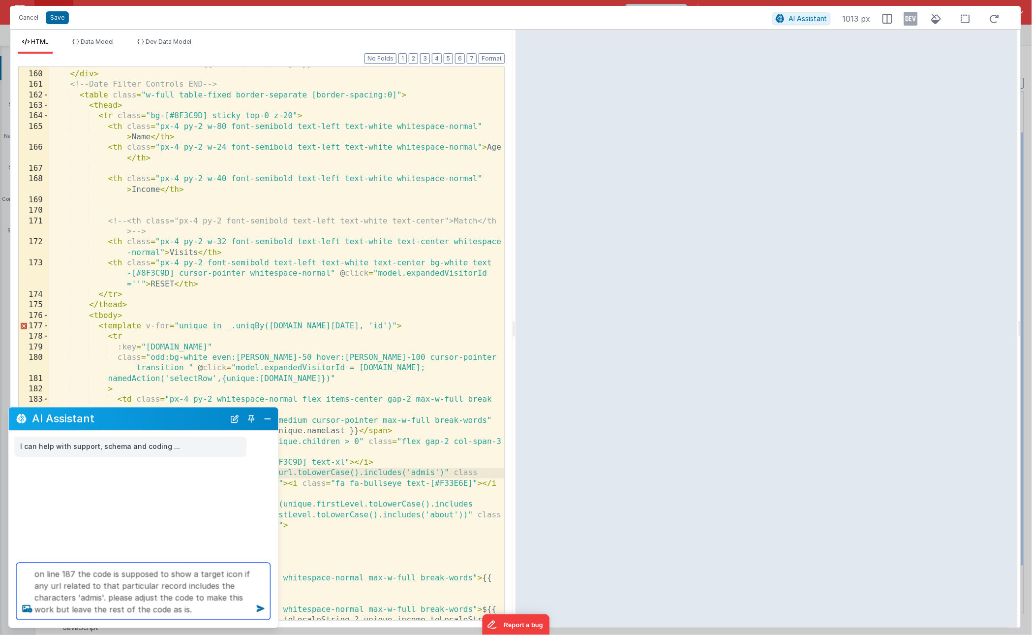
type textarea "on line 187 the code is supposed to show a target icon if any url related to th…"
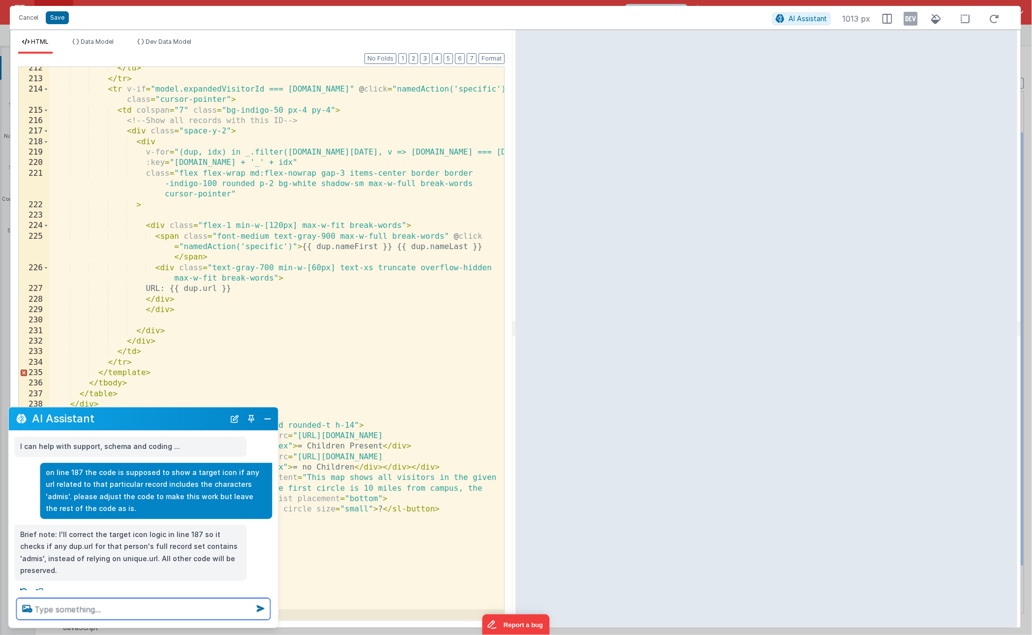
scroll to position [2461, 0]
click at [54, 19] on button "Save" at bounding box center [57, 17] width 23 height 13
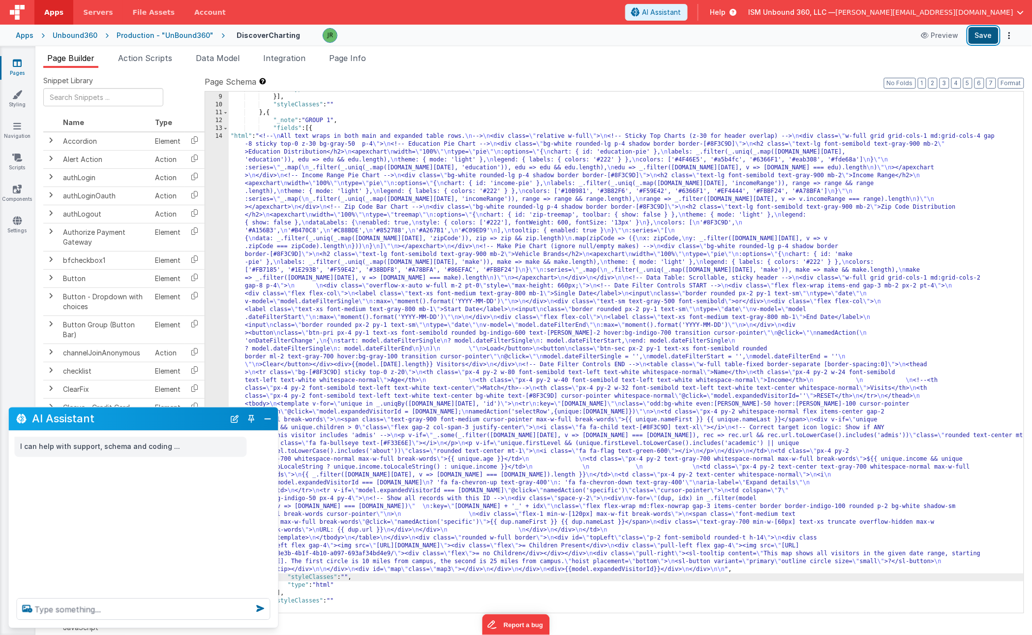
click at [990, 37] on button "Save" at bounding box center [984, 35] width 30 height 17
click at [264, 218] on div ""type" : "html" }] , "styleClasses" : "" } , { "_note" : "GROUP 1" , "fields" :…" at bounding box center [626, 353] width 795 height 537
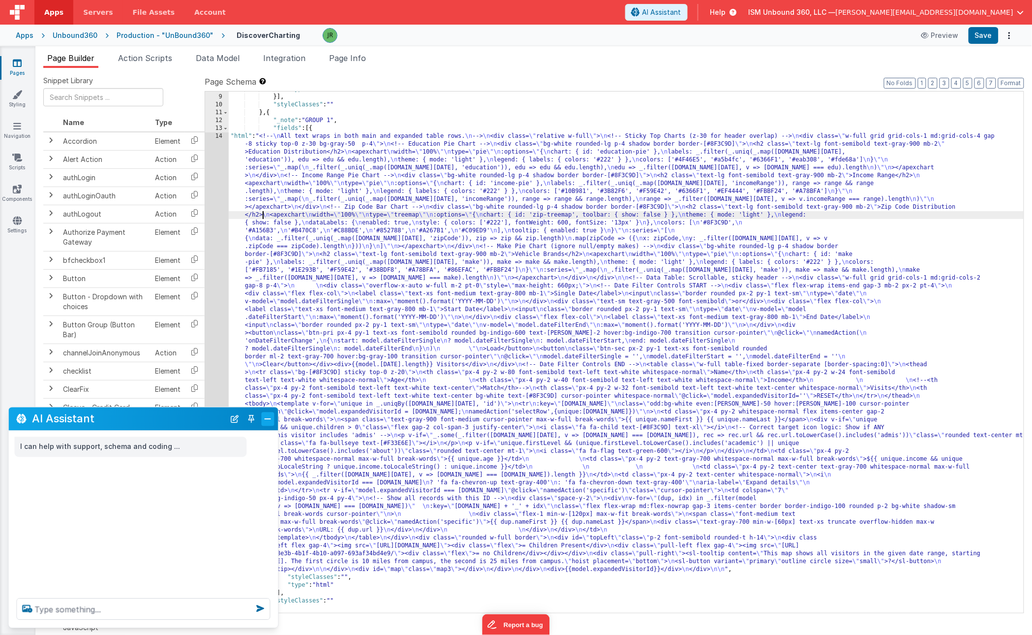
click at [265, 419] on button "Close" at bounding box center [268, 419] width 13 height 14
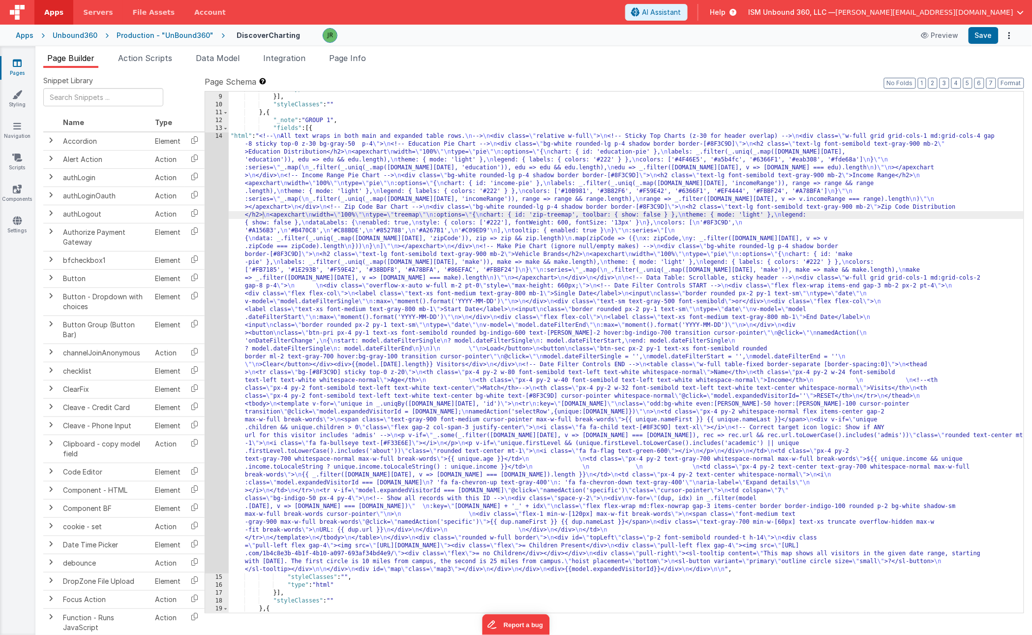
click at [275, 327] on div ""type" : "html" }] , "styleClasses" : "" } , { "_note" : "GROUP 1" , "fields" :…" at bounding box center [626, 353] width 795 height 537
click at [209, 321] on div "14" at bounding box center [217, 352] width 24 height 441
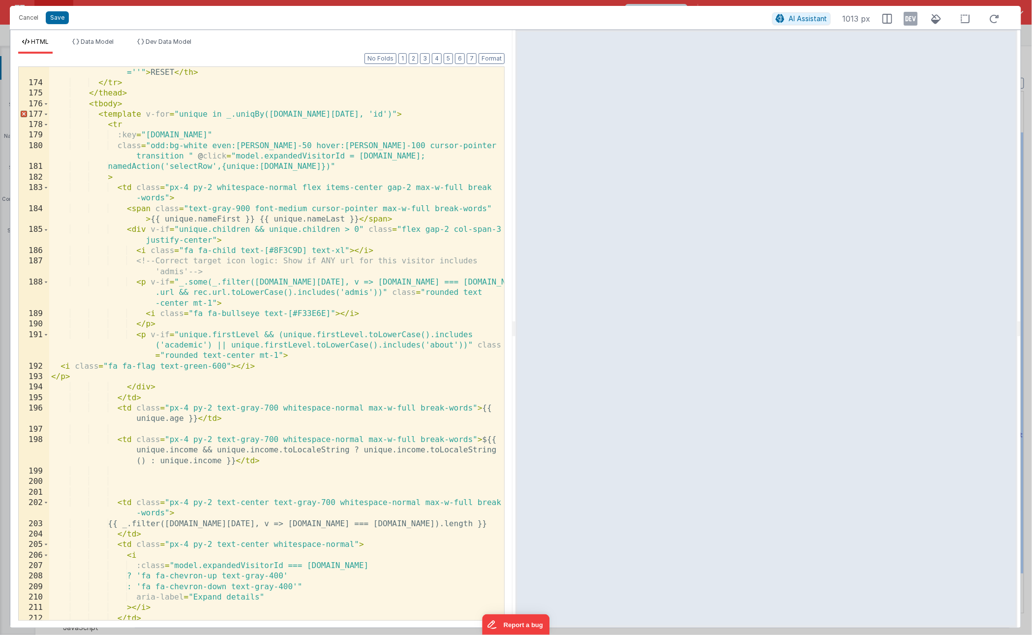
scroll to position [1912, 0]
click at [31, 14] on button "Cancel" at bounding box center [29, 18] width 30 height 14
